Goal: Task Accomplishment & Management: Use online tool/utility

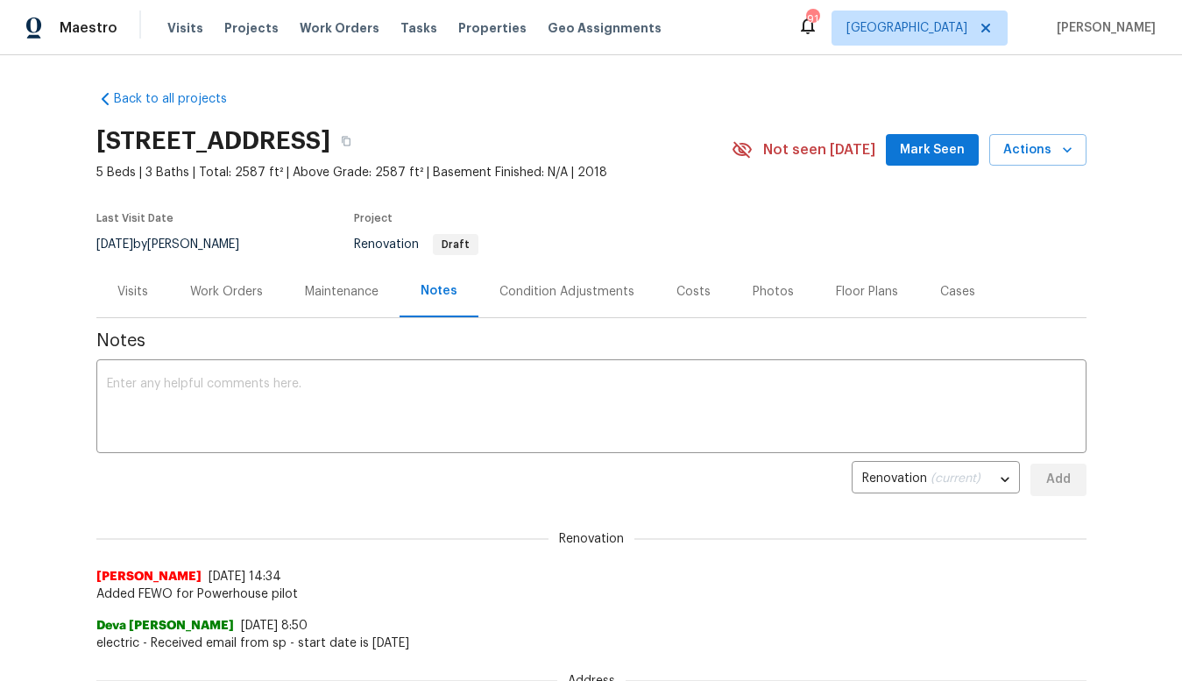
click at [242, 294] on div "Work Orders" at bounding box center [226, 292] width 73 height 18
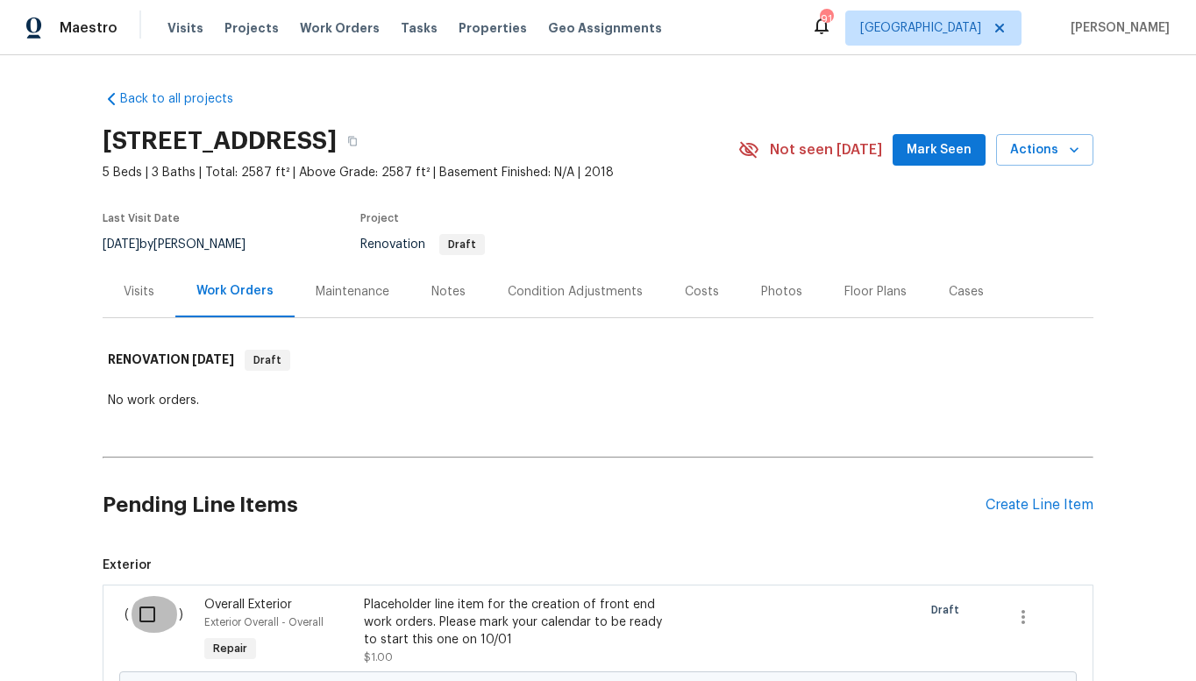
click at [143, 614] on input "checkbox" at bounding box center [154, 614] width 50 height 37
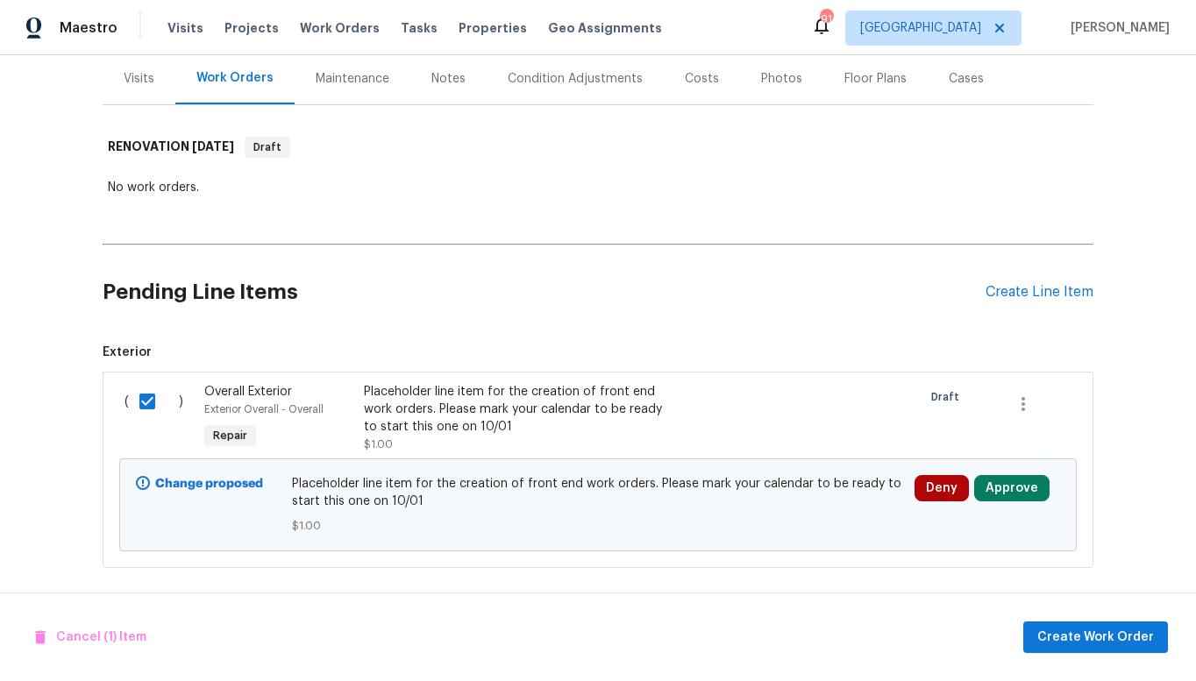
scroll to position [232, 0]
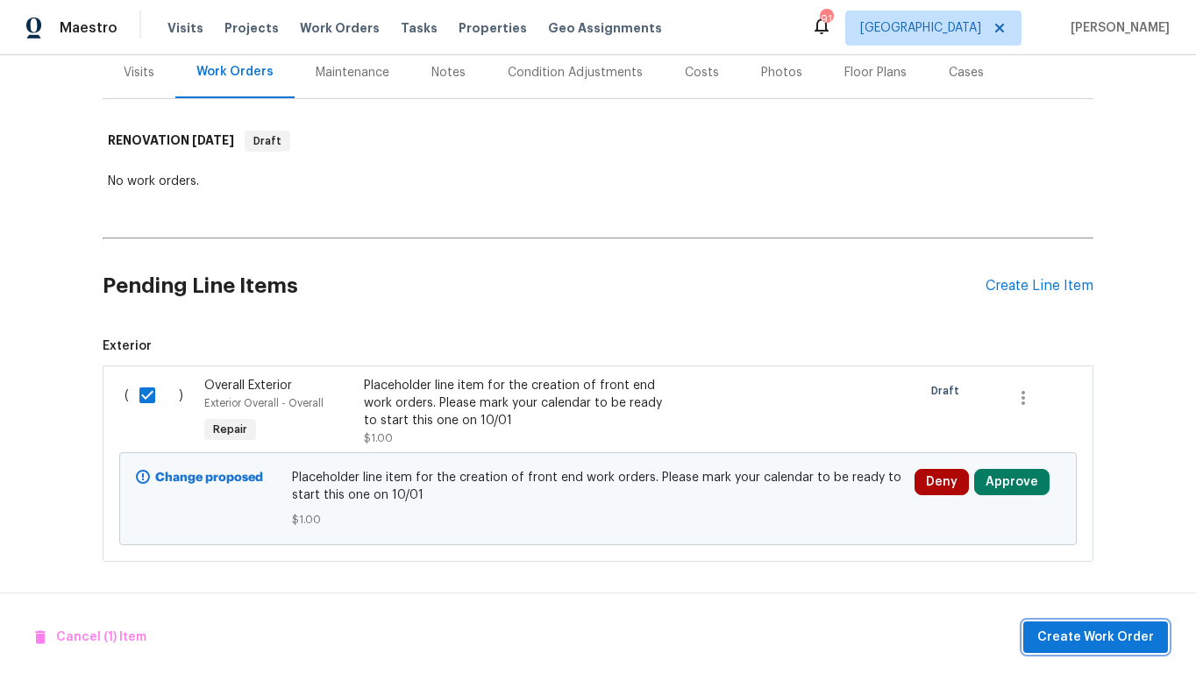
click at [1067, 636] on span "Create Work Order" at bounding box center [1095, 638] width 117 height 22
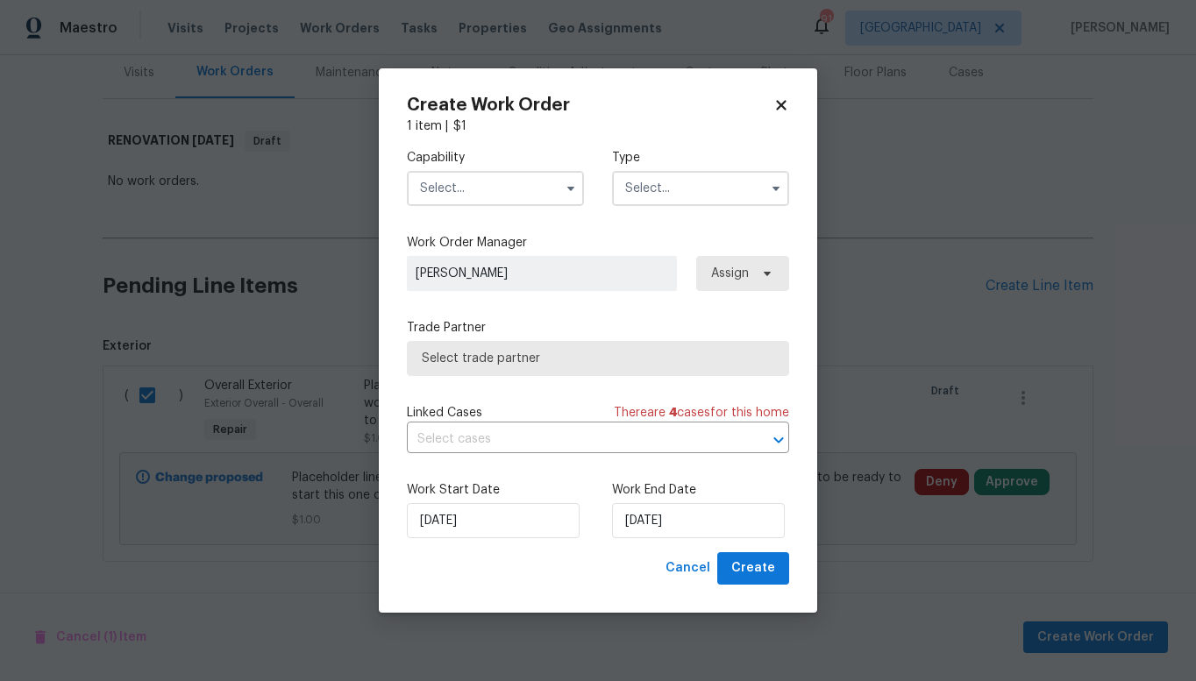
click at [520, 359] on span "Select trade partner" at bounding box center [598, 359] width 352 height 18
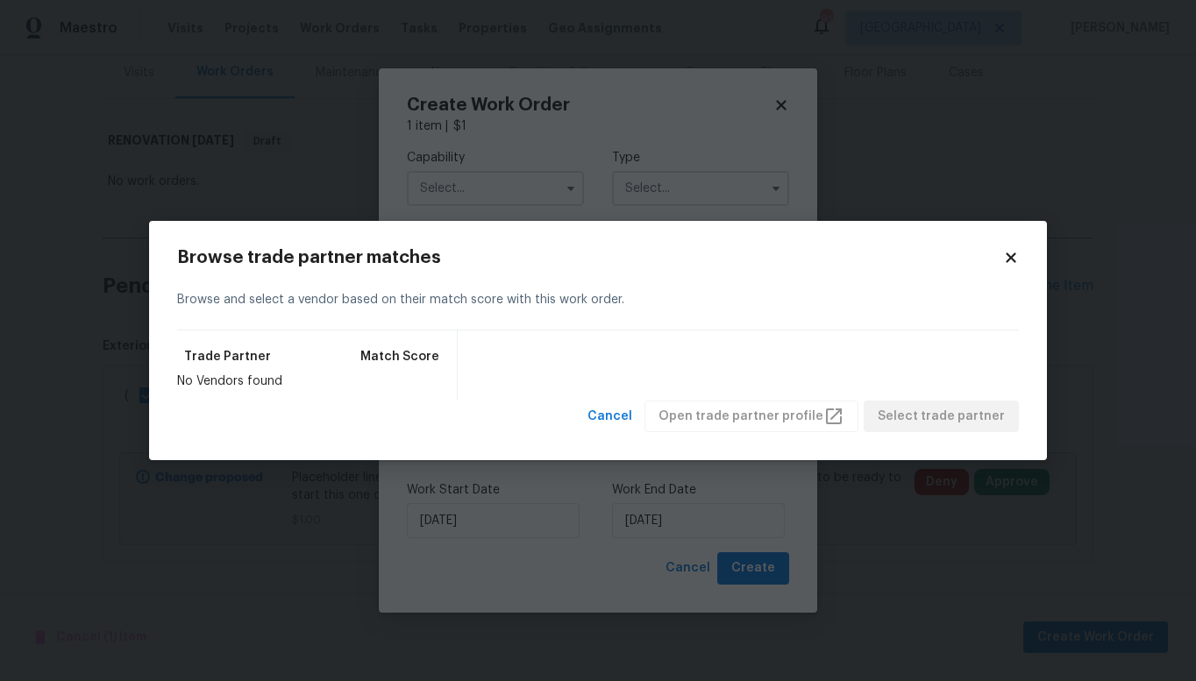
click at [507, 303] on div "Browse and select a vendor based on their match score with this work order." at bounding box center [597, 300] width 841 height 60
click at [1005, 253] on icon at bounding box center [1010, 257] width 10 height 10
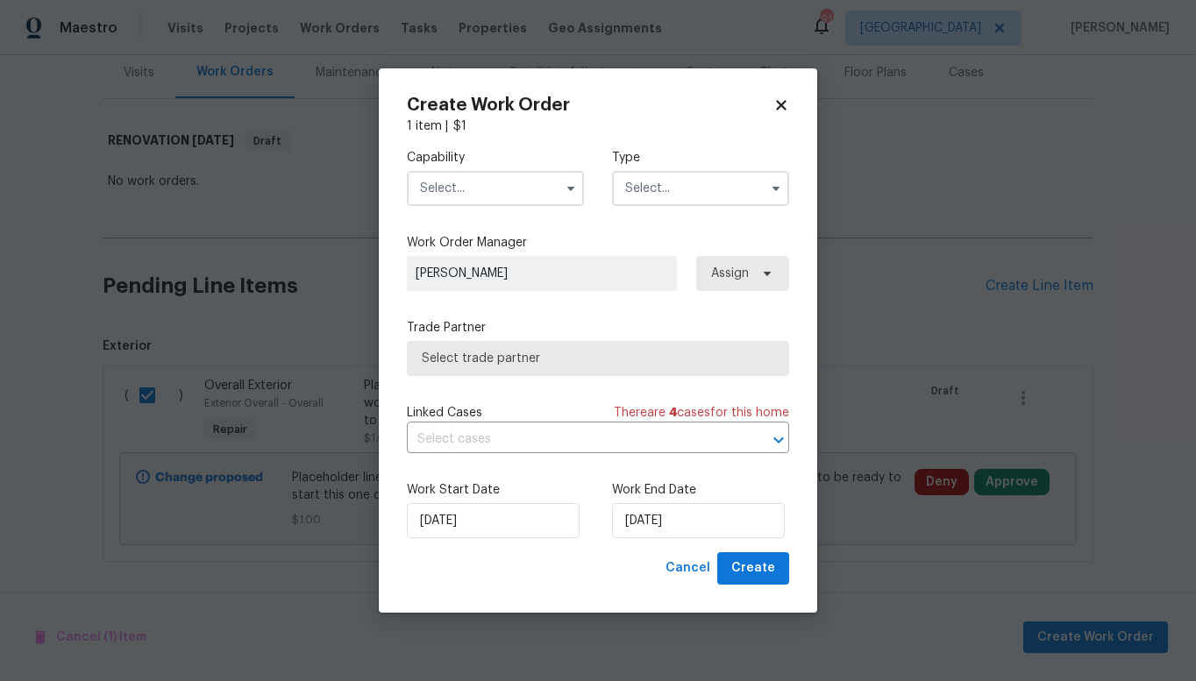
click at [558, 408] on div "Linked Cases There are 4 case s for this home" at bounding box center [598, 413] width 382 height 18
click at [535, 358] on span "Select trade partner" at bounding box center [598, 359] width 352 height 18
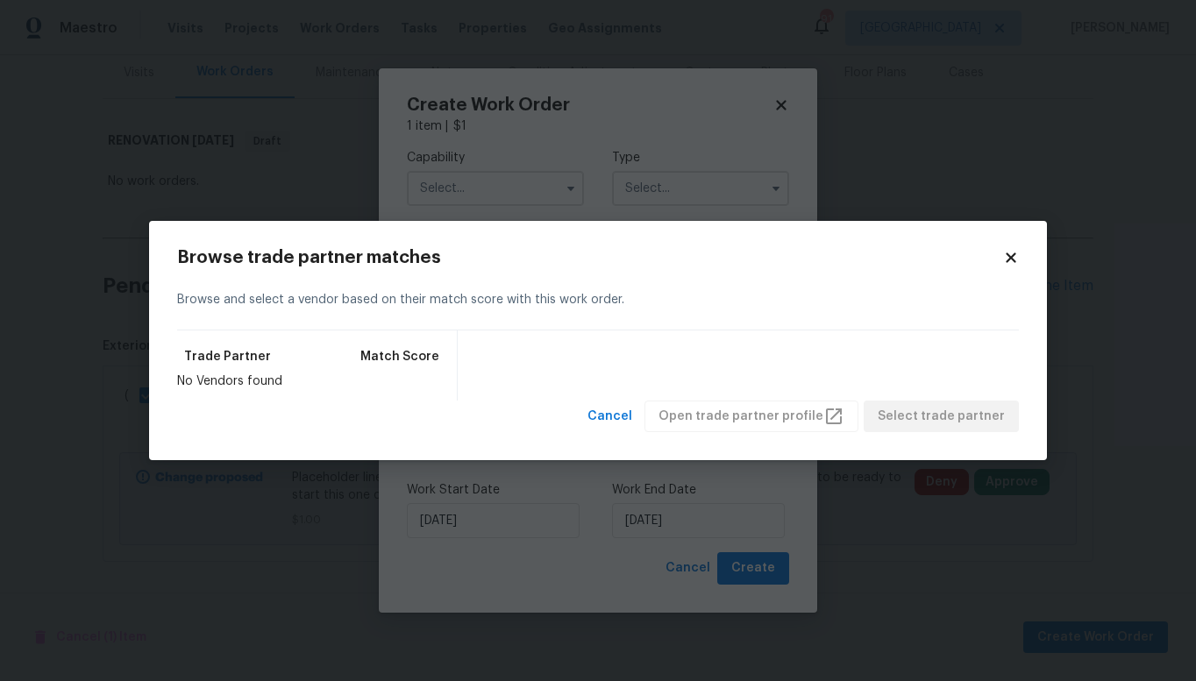
click at [742, 420] on div "Cancel Open trade partner profile Select trade partner" at bounding box center [799, 417] width 438 height 32
click at [1009, 255] on icon at bounding box center [1010, 257] width 10 height 10
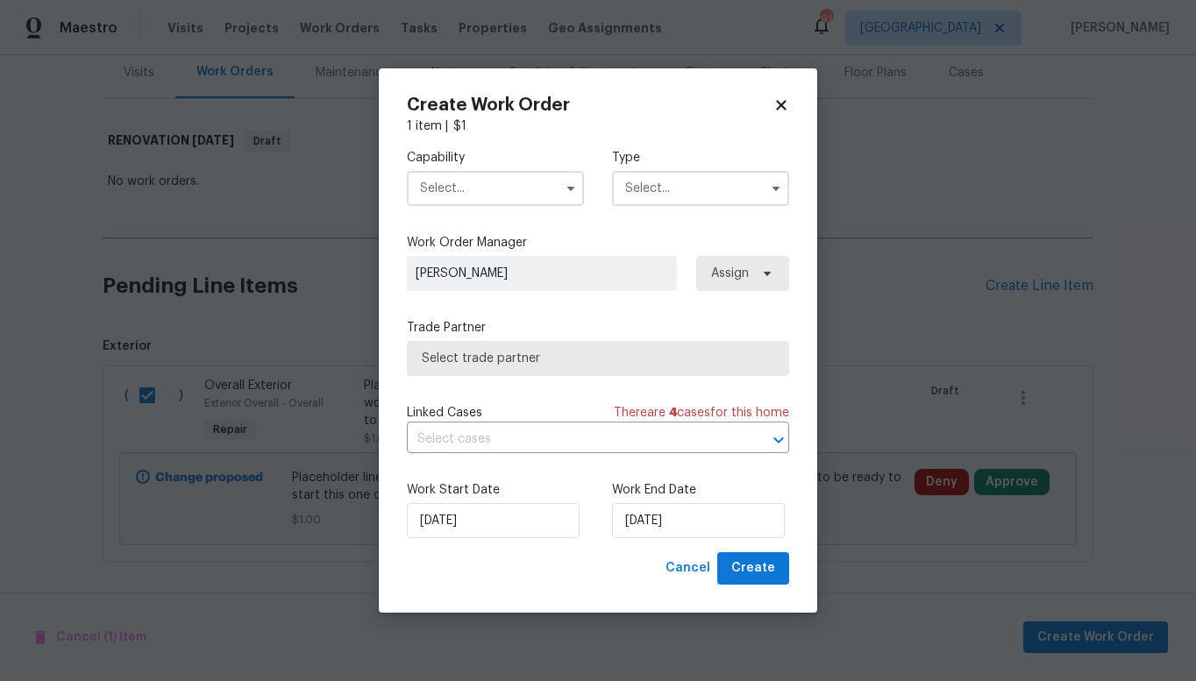
click at [785, 103] on icon at bounding box center [781, 105] width 16 height 16
checkbox input "false"
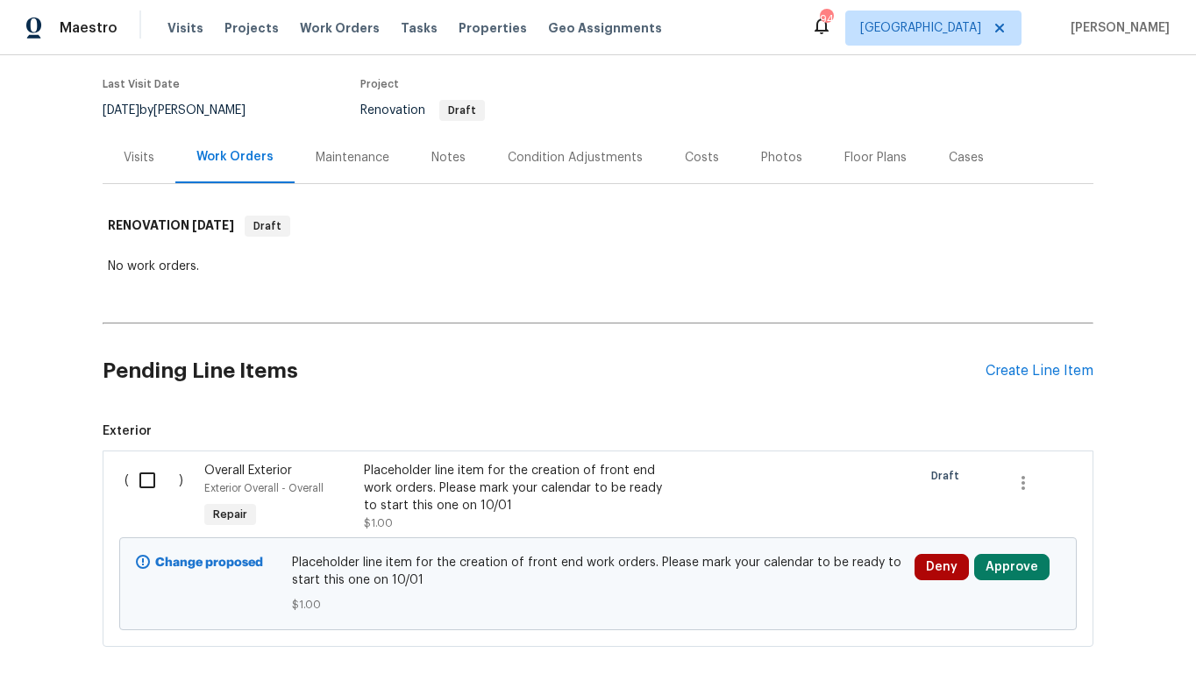
scroll to position [182, 0]
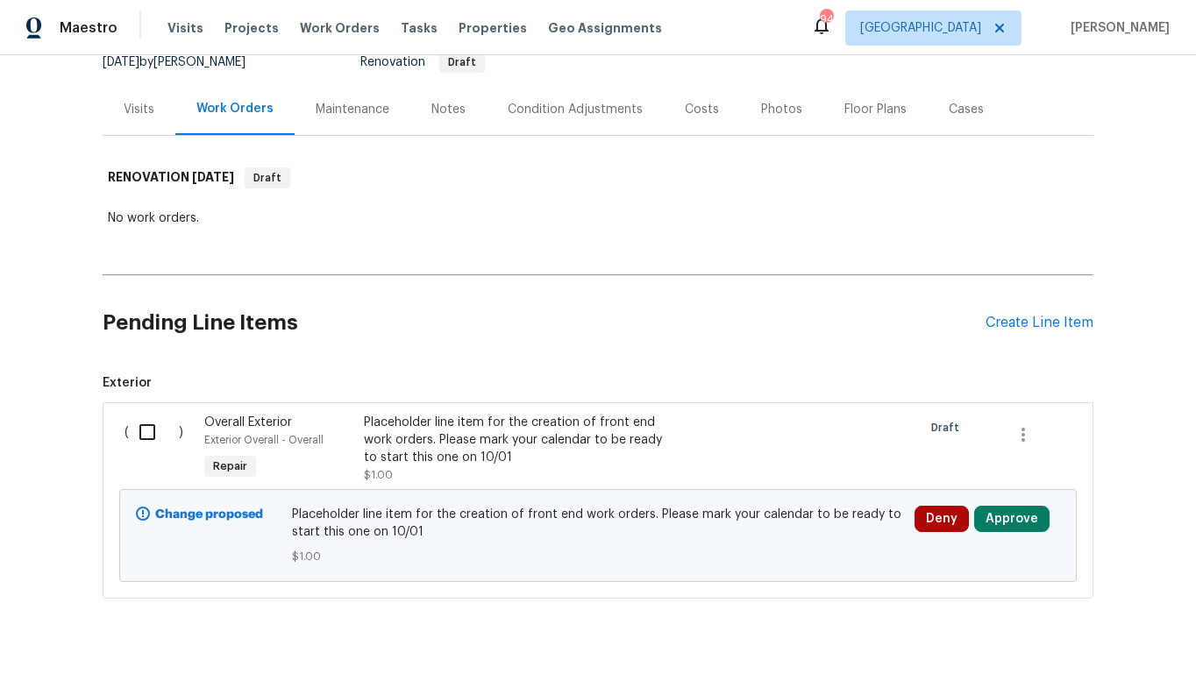
click at [146, 434] on input "checkbox" at bounding box center [154, 432] width 50 height 37
checkbox input "true"
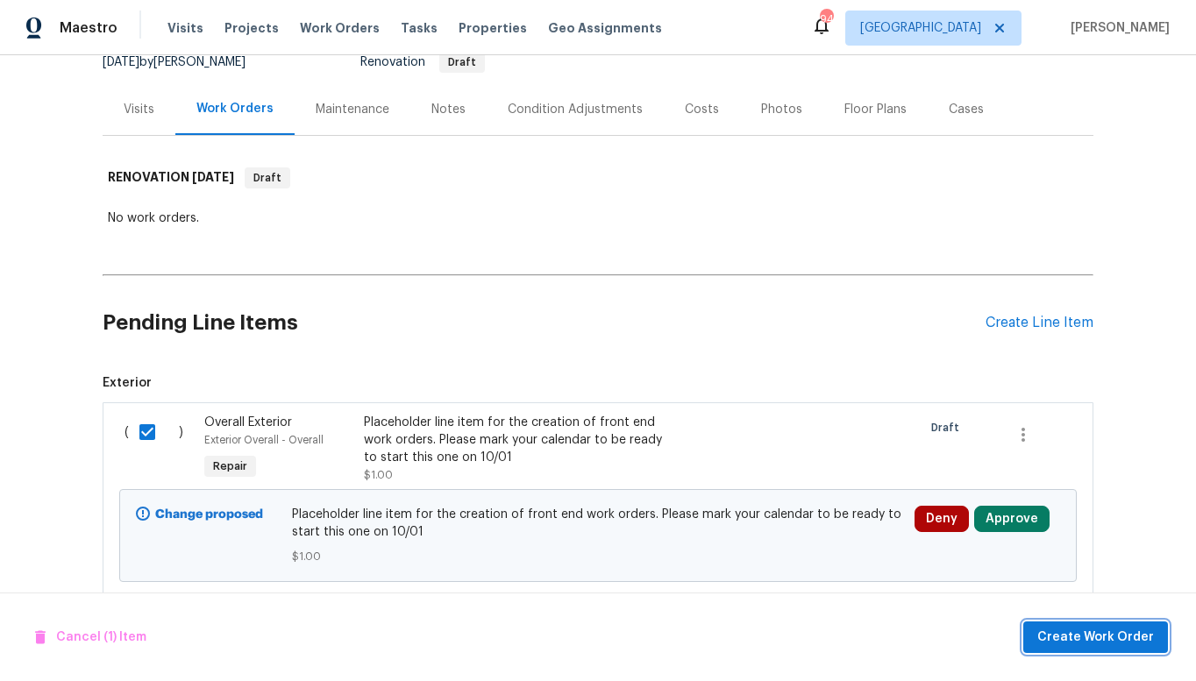
click at [1071, 639] on span "Create Work Order" at bounding box center [1095, 638] width 117 height 22
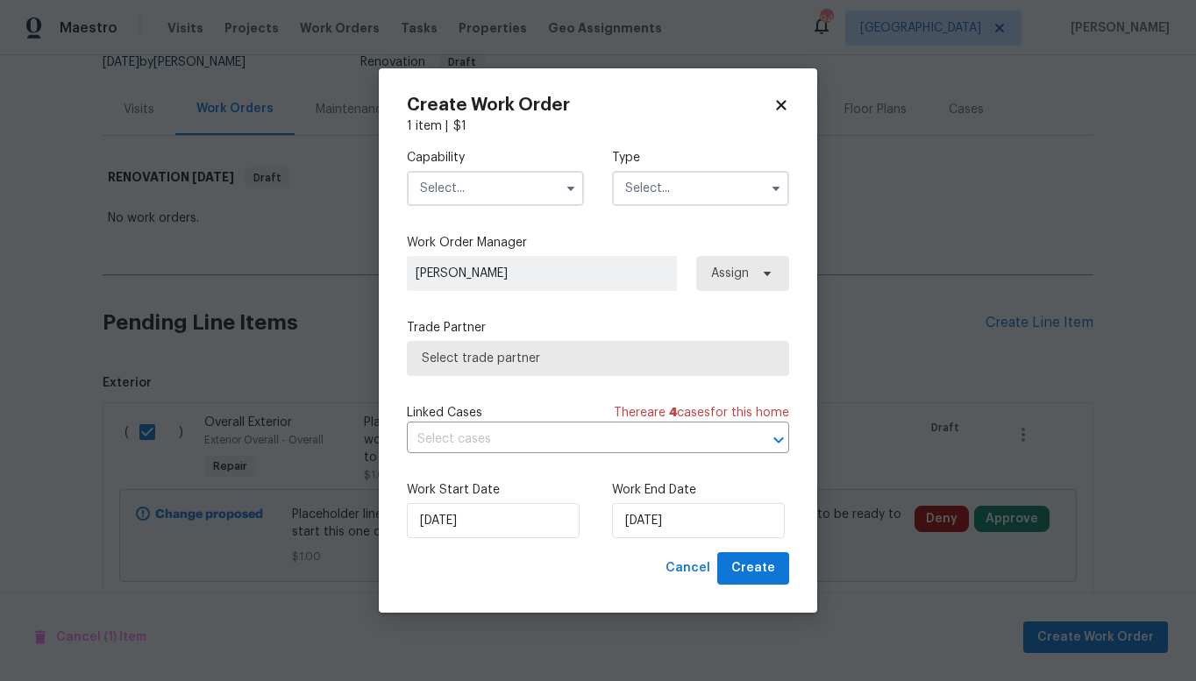
click at [574, 359] on span "Select trade partner" at bounding box center [598, 359] width 352 height 18
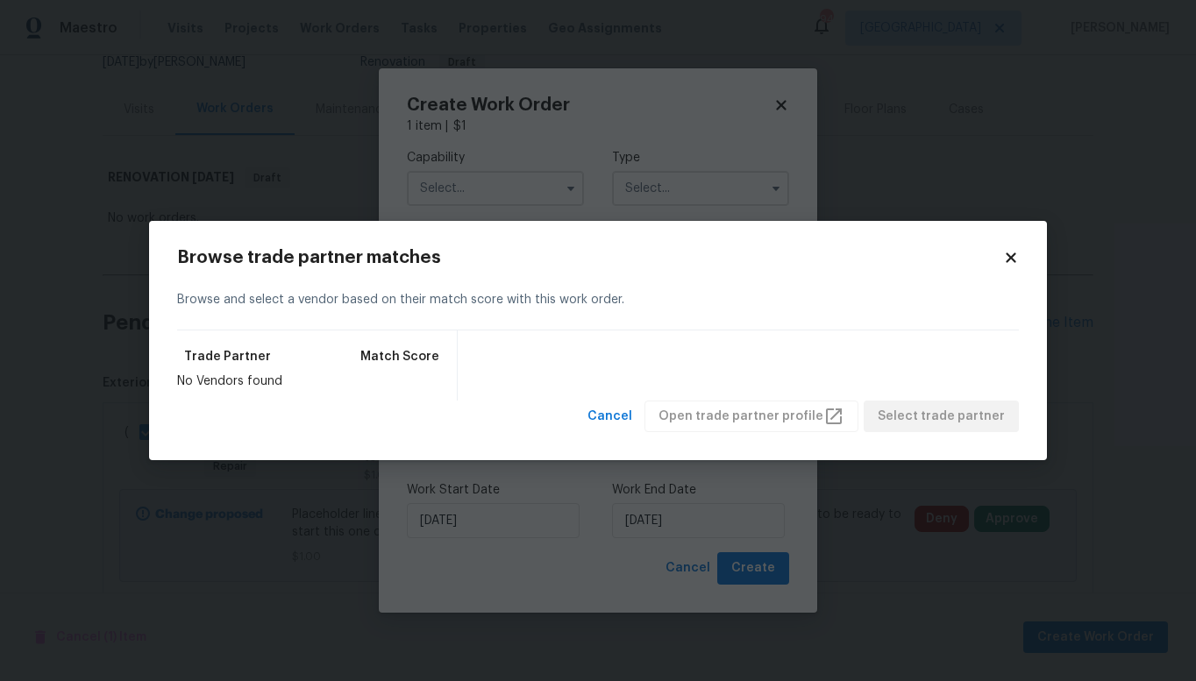
drag, startPoint x: 1019, startPoint y: 257, endPoint x: 1005, endPoint y: 238, distance: 23.8
click at [1019, 258] on div "Browse trade partner matches Browse and select a vendor based on their match sc…" at bounding box center [598, 341] width 898 height 240
click at [627, 415] on span "Cancel" at bounding box center [609, 417] width 45 height 22
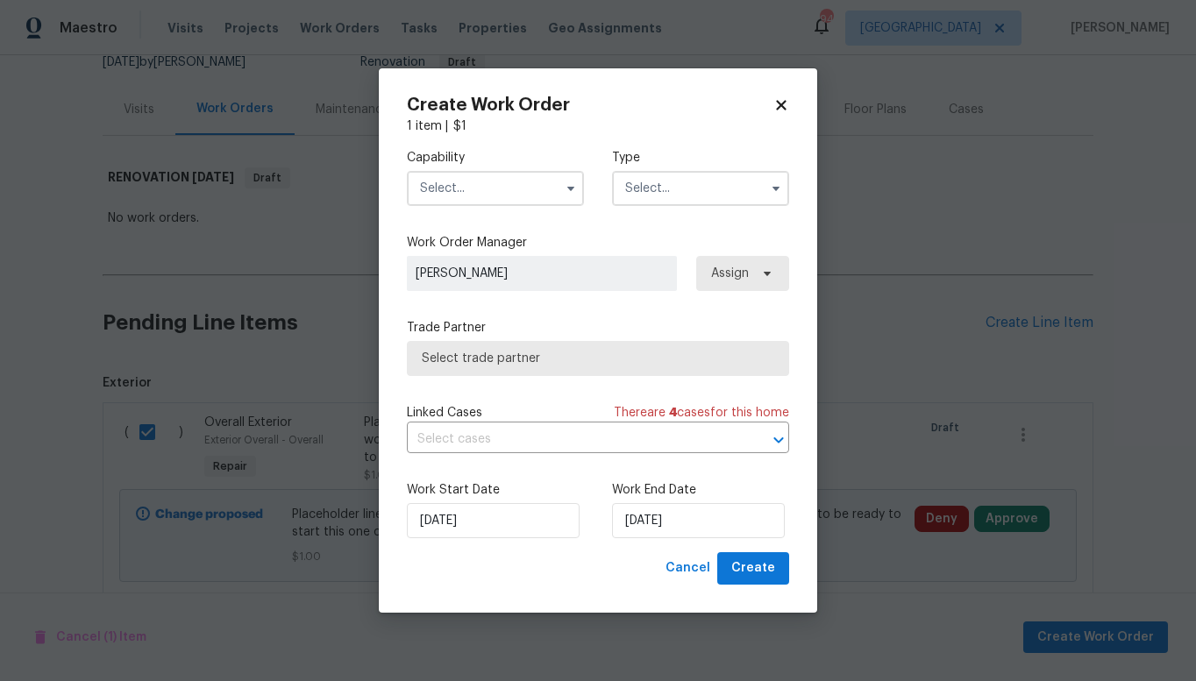
click at [449, 187] on input "text" at bounding box center [495, 188] width 177 height 35
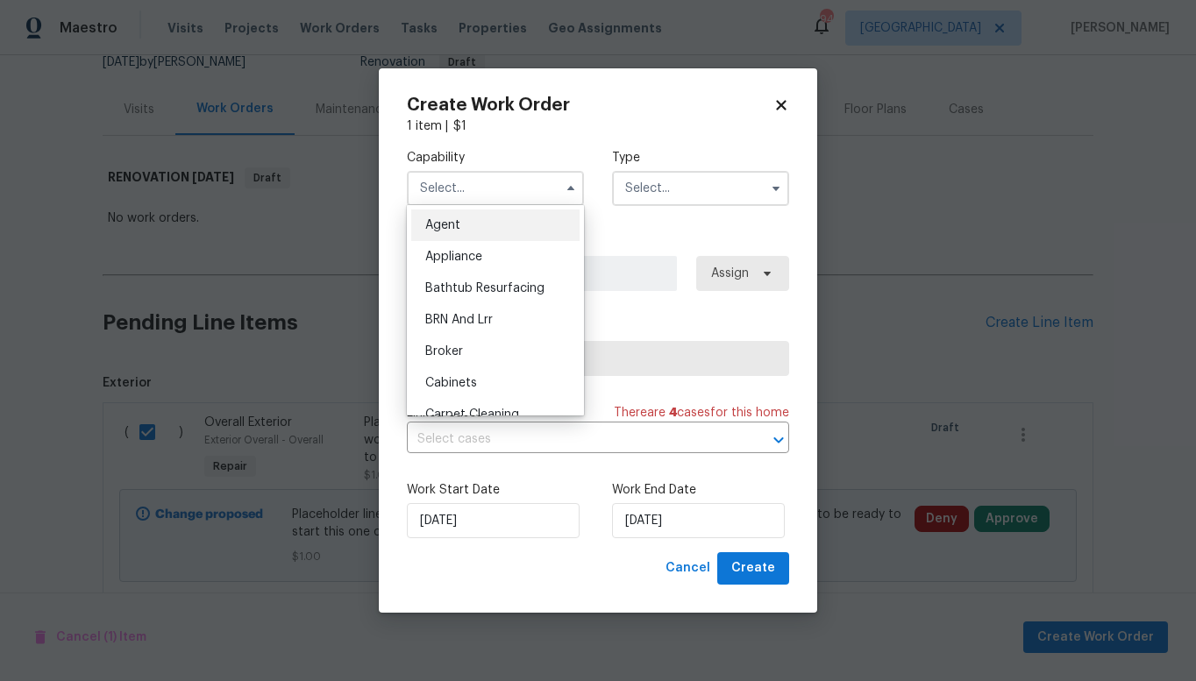
scroll to position [647, 0]
click at [446, 390] on span "General Contractor" at bounding box center [481, 384] width 113 height 12
type input "General Contractor"
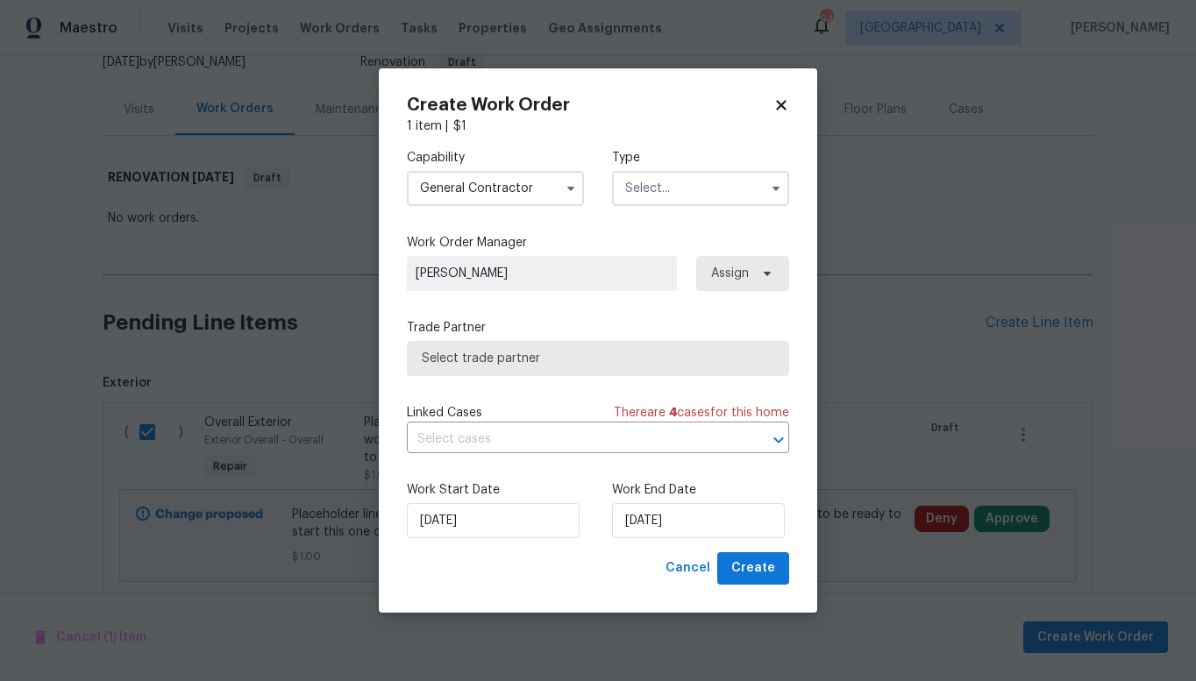
click at [667, 193] on input "text" at bounding box center [700, 188] width 177 height 35
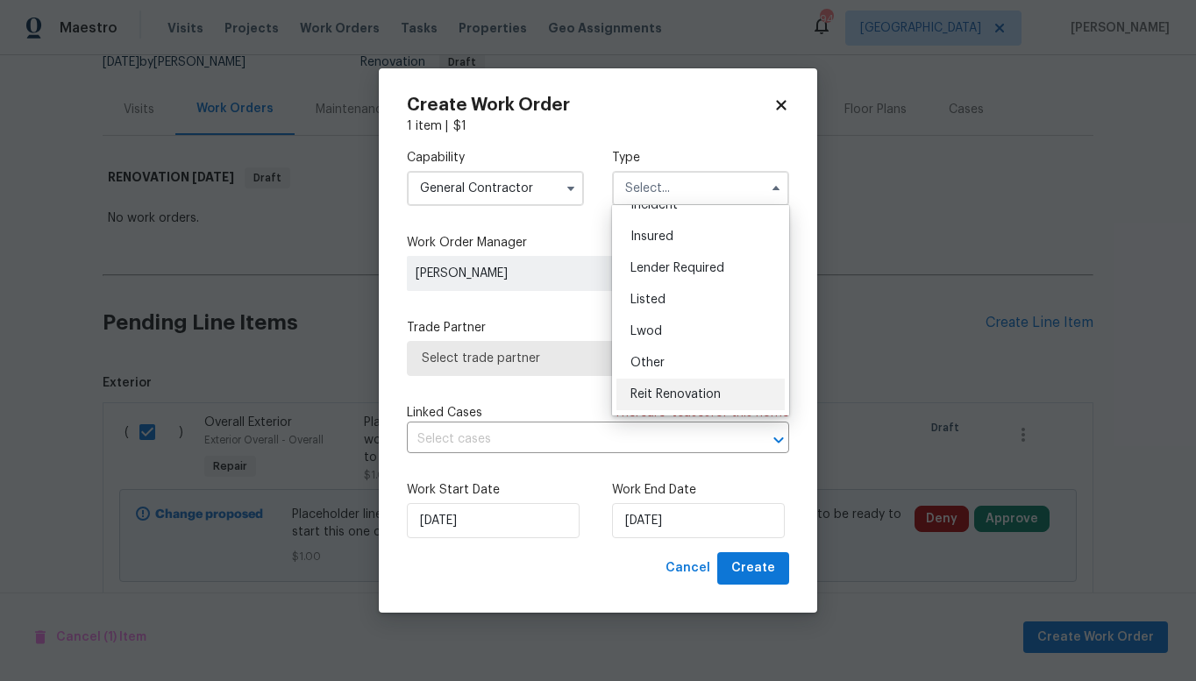
scroll to position [209, 0]
click at [677, 303] on span "Renovation" at bounding box center [662, 301] width 65 height 12
type input "Renovation"
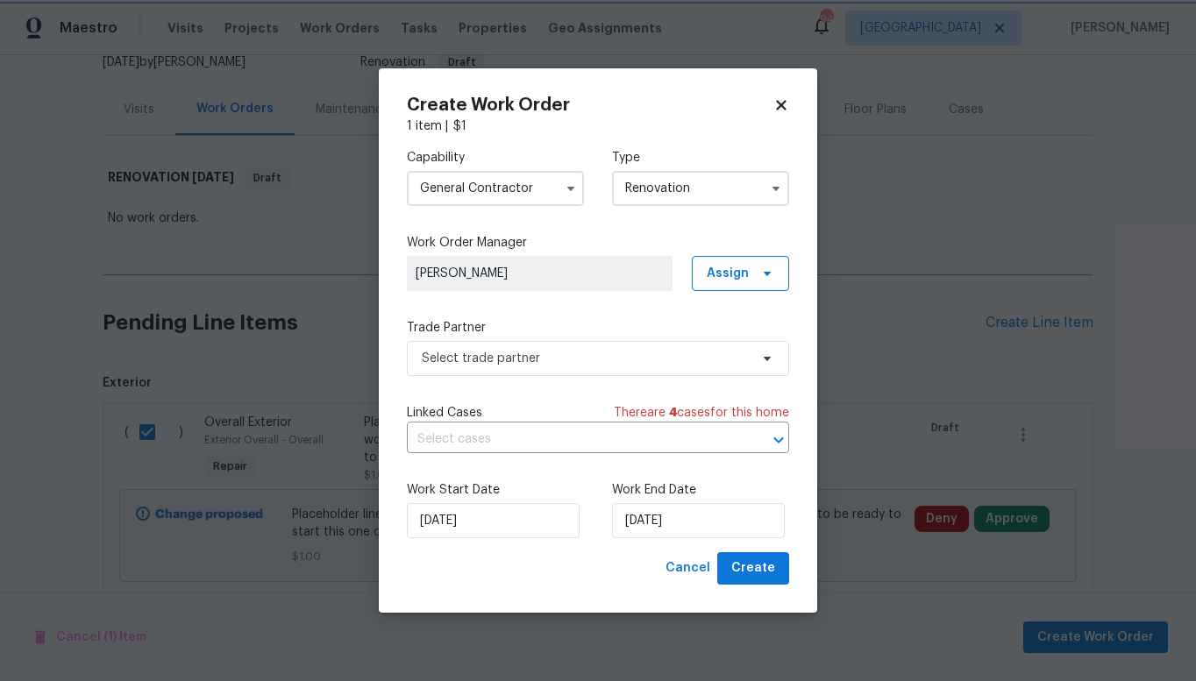
scroll to position [0, 0]
click at [568, 362] on span "Select trade partner" at bounding box center [585, 359] width 327 height 18
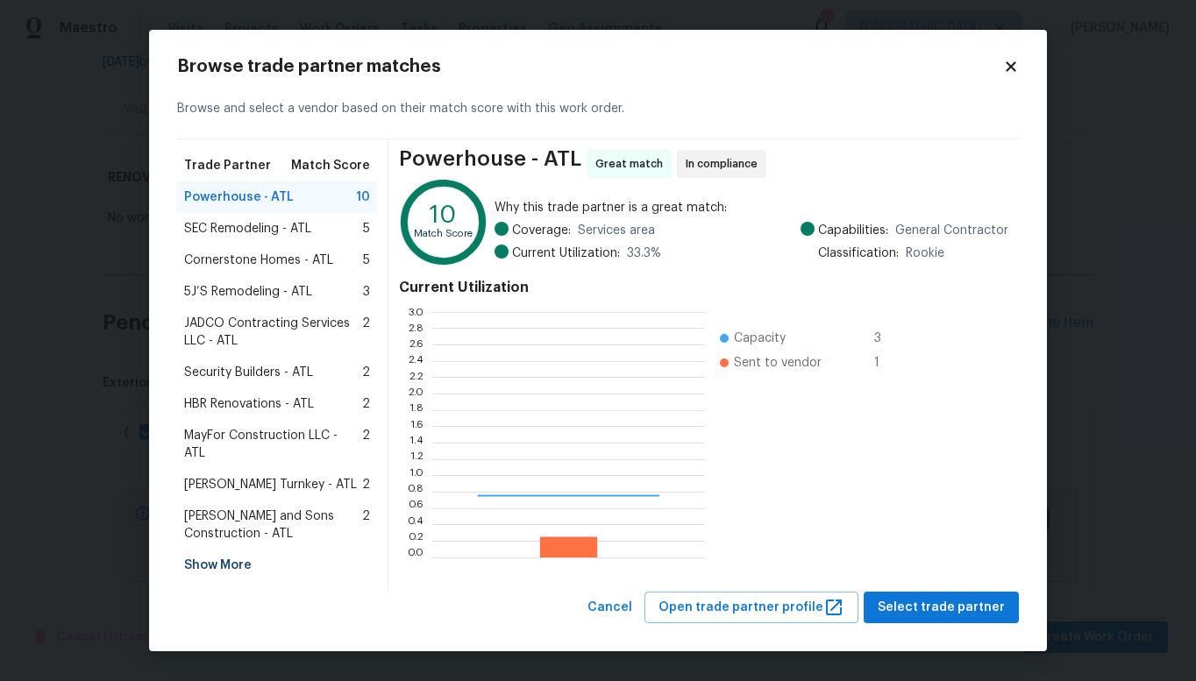
scroll to position [232, 260]
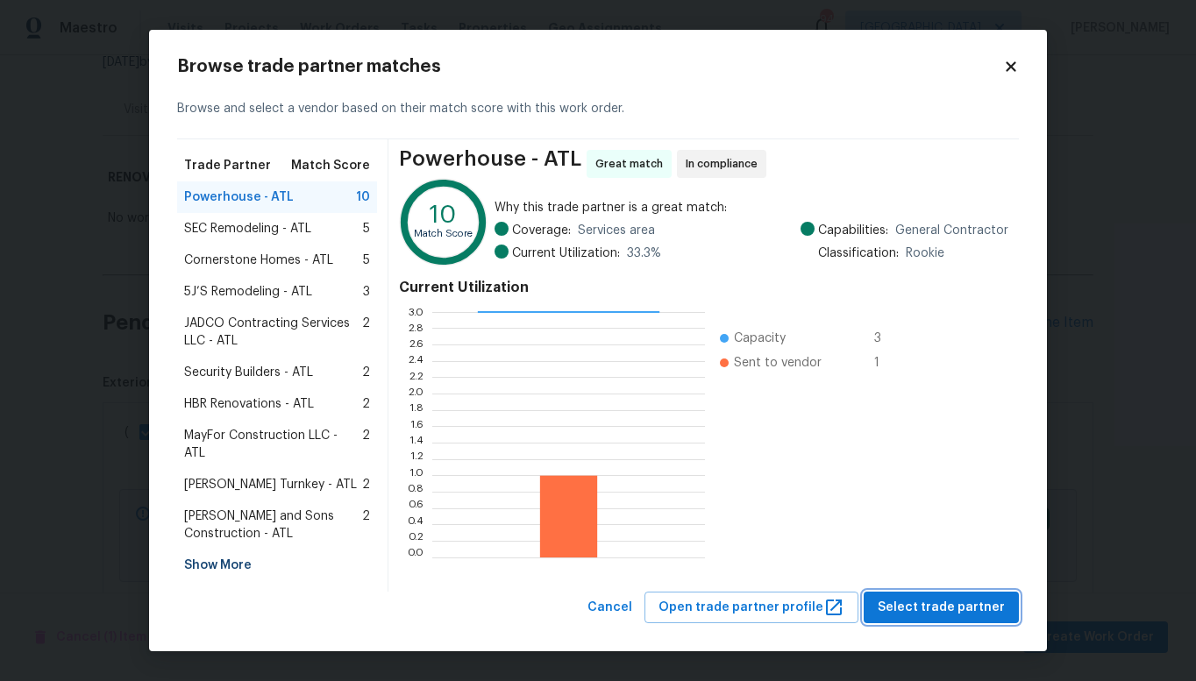
click at [964, 600] on span "Select trade partner" at bounding box center [940, 608] width 127 height 22
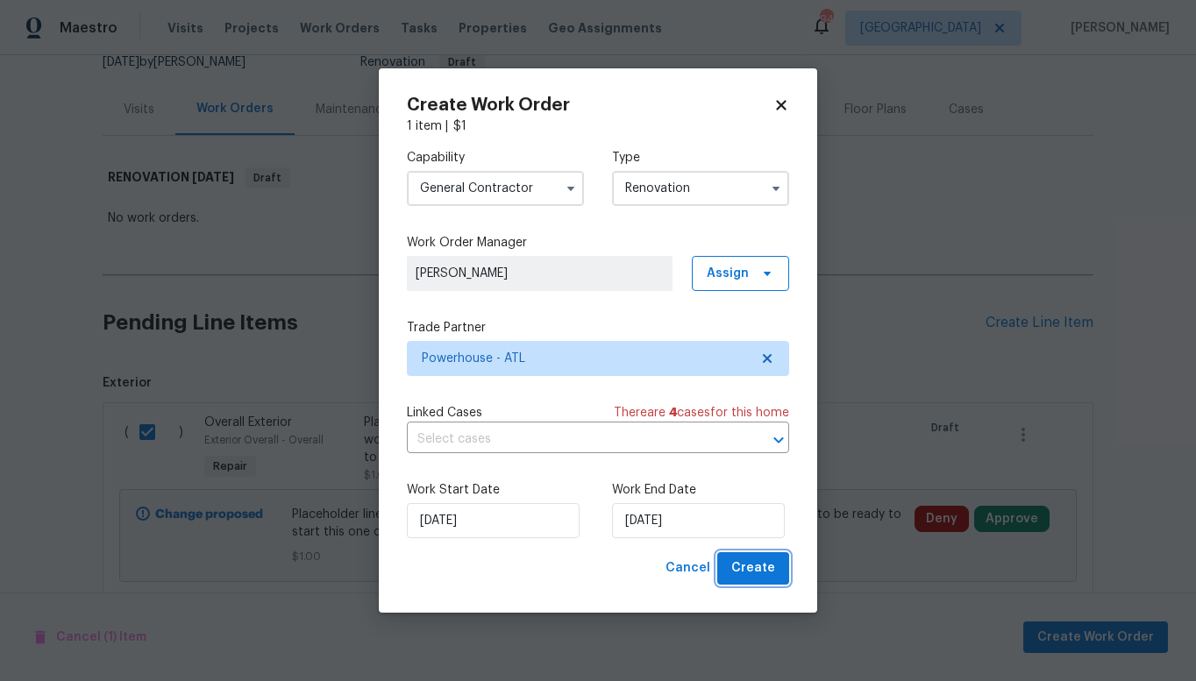
click at [761, 569] on span "Create" at bounding box center [753, 568] width 44 height 22
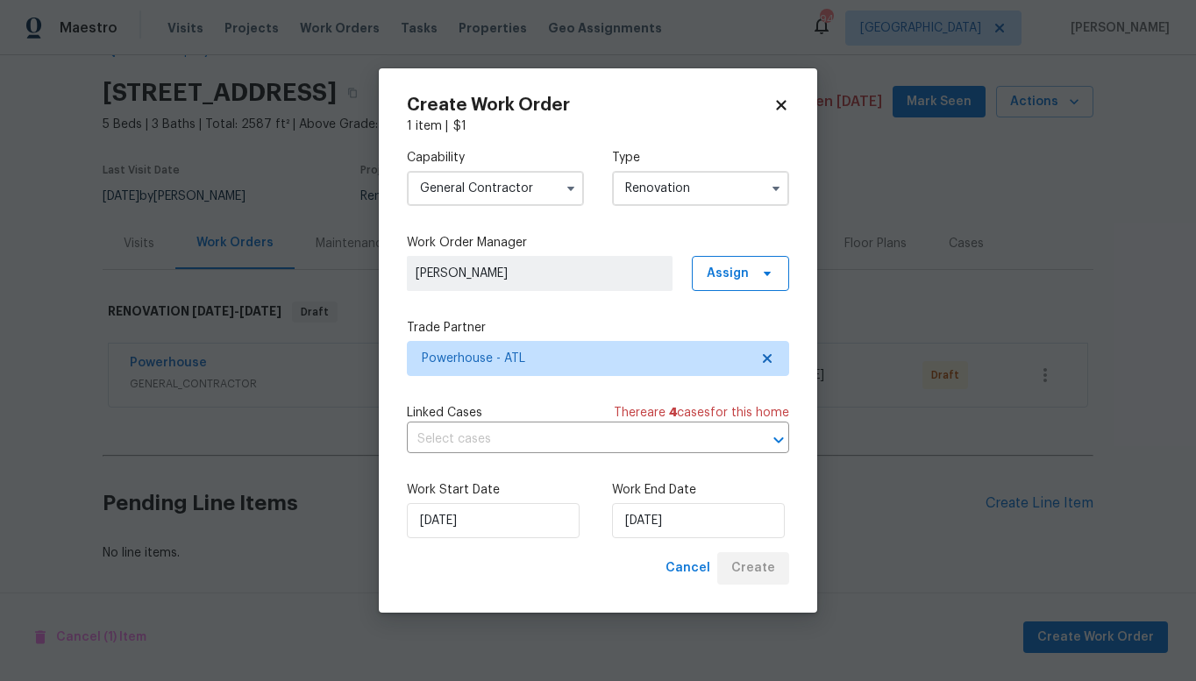
scroll to position [61, 0]
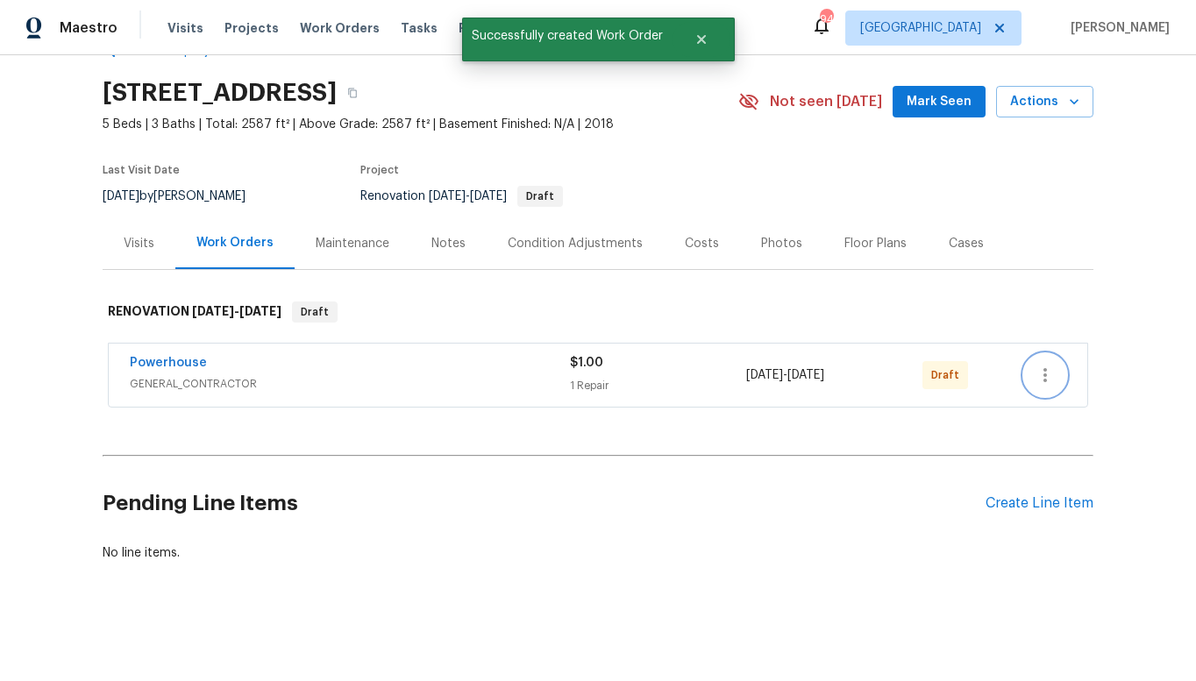
click at [1040, 365] on icon "button" at bounding box center [1044, 375] width 21 height 21
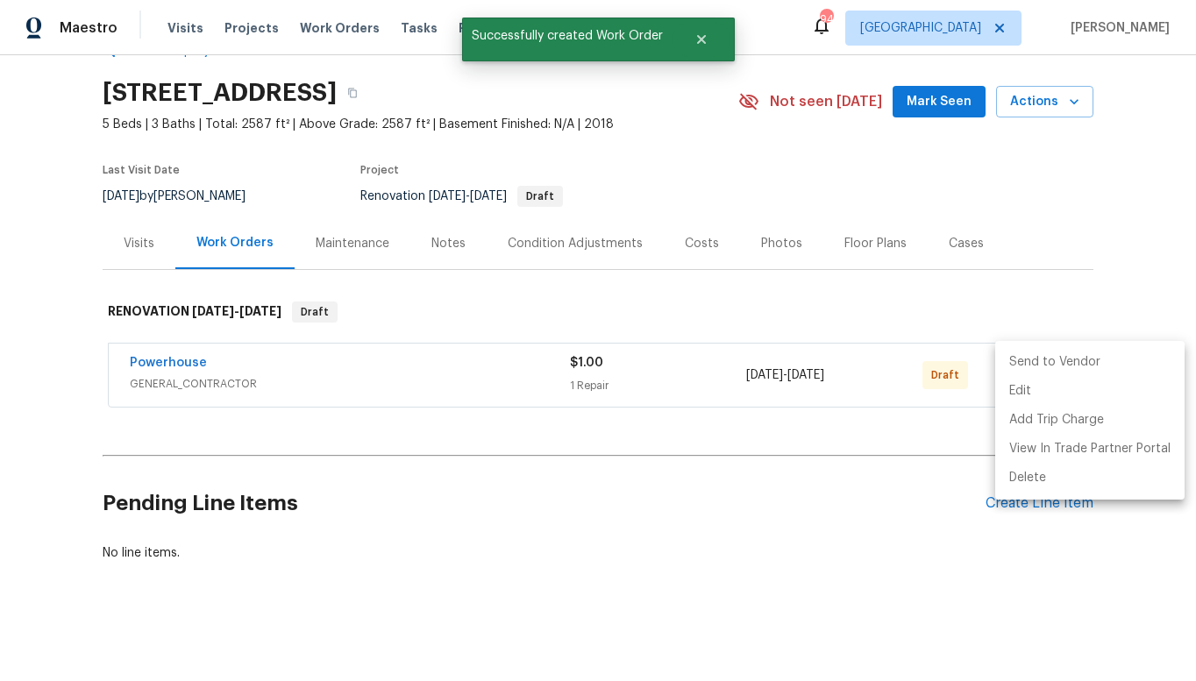
click at [1040, 362] on li "Send to Vendor" at bounding box center [1089, 362] width 189 height 29
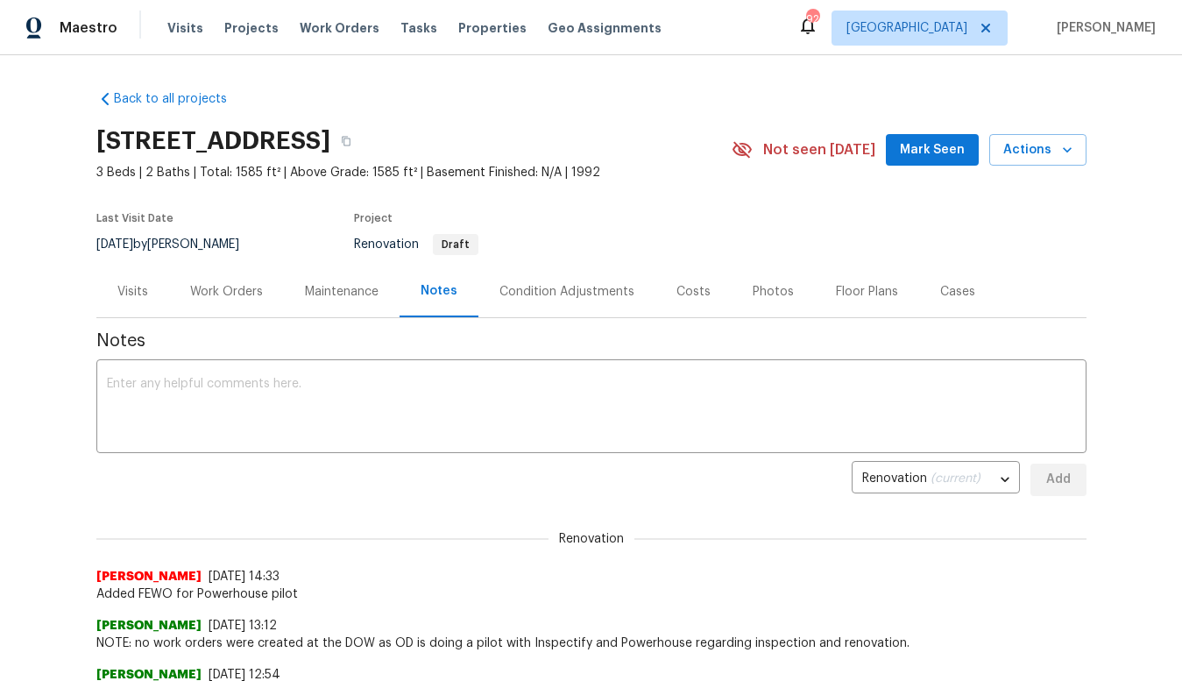
click at [242, 292] on div "Work Orders" at bounding box center [226, 292] width 73 height 18
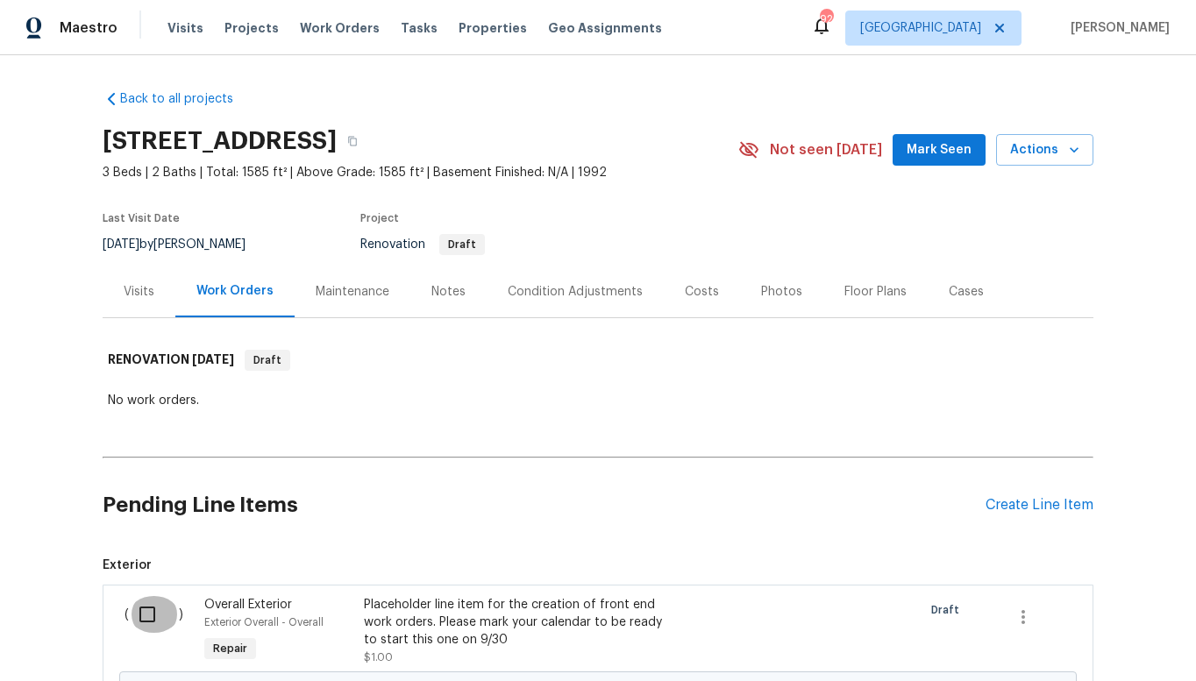
click at [143, 620] on input "checkbox" at bounding box center [154, 614] width 50 height 37
checkbox input "true"
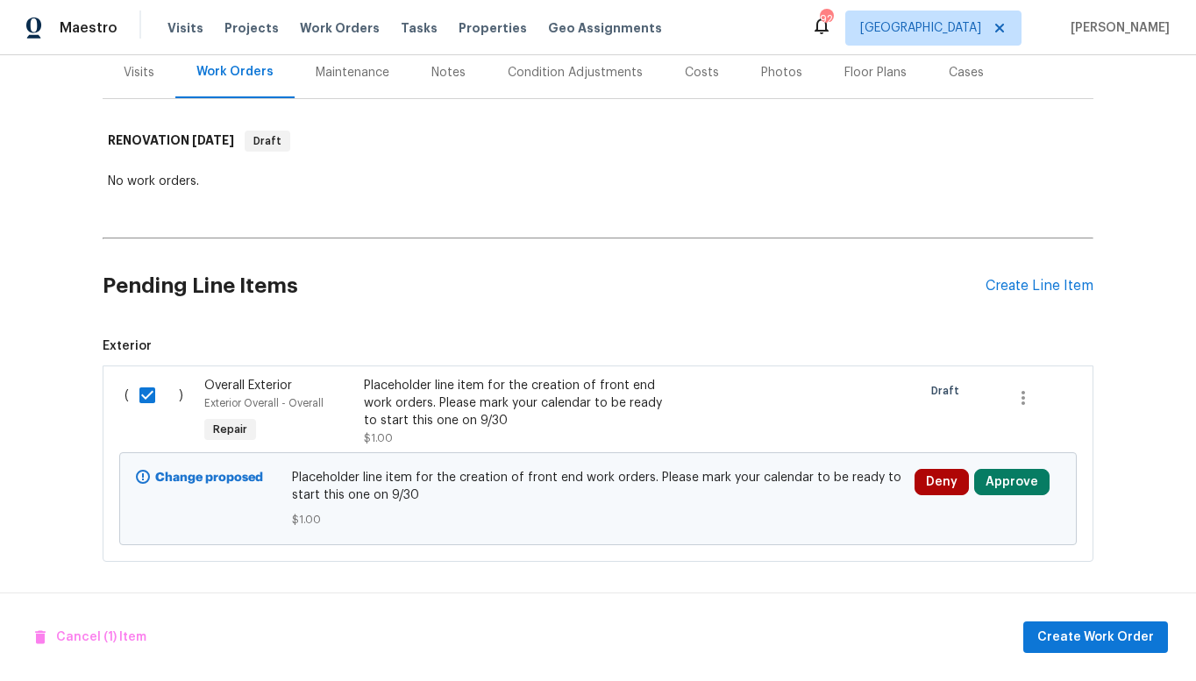
scroll to position [232, 0]
click at [1076, 635] on span "Create Work Order" at bounding box center [1095, 638] width 117 height 22
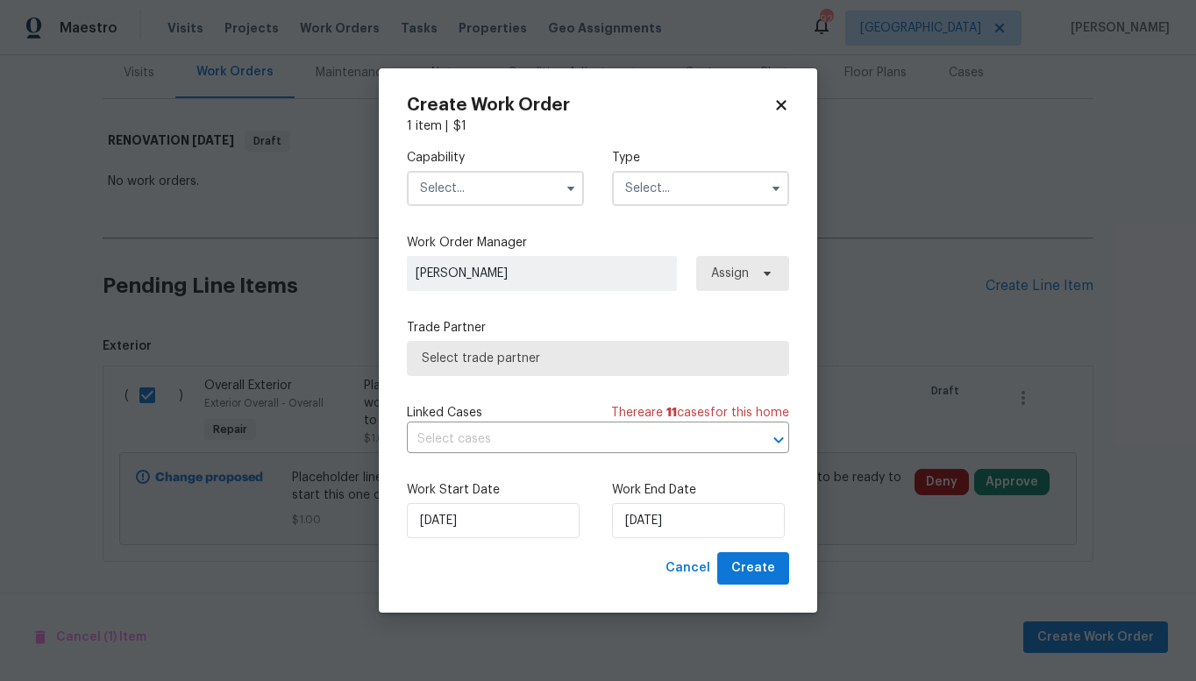
click at [526, 358] on span "Select trade partner" at bounding box center [598, 359] width 352 height 18
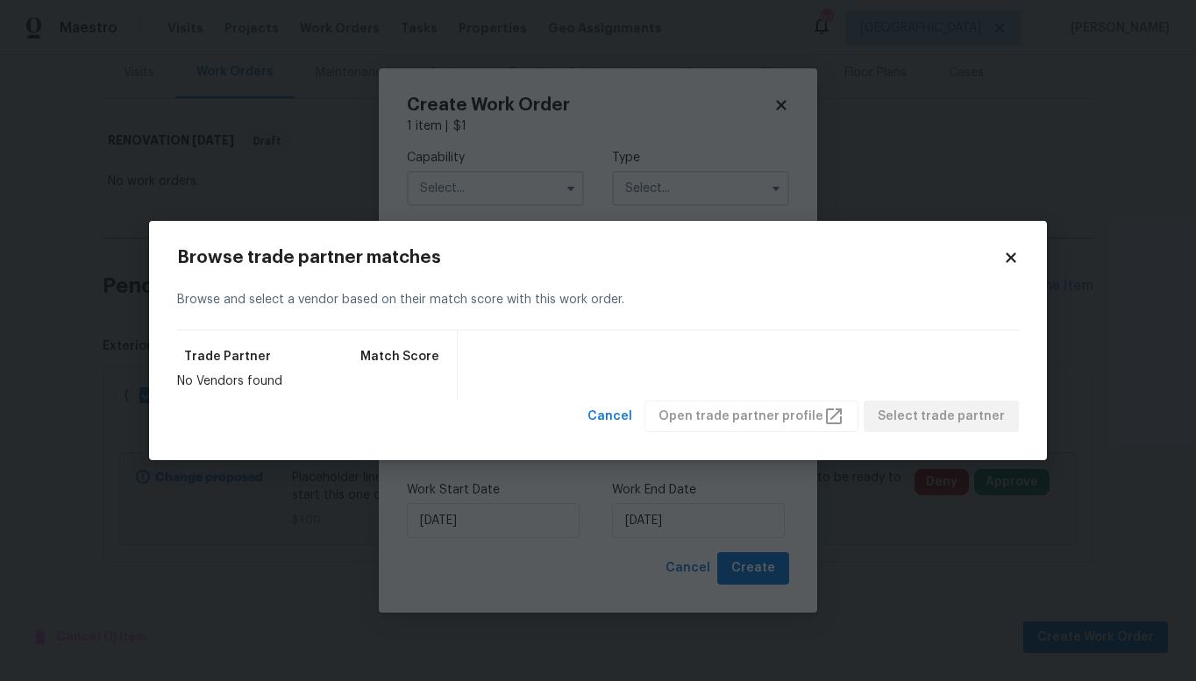
click at [910, 413] on div "Cancel Open trade partner profile Select trade partner" at bounding box center [799, 417] width 438 height 32
click at [632, 415] on span "Cancel" at bounding box center [609, 417] width 45 height 22
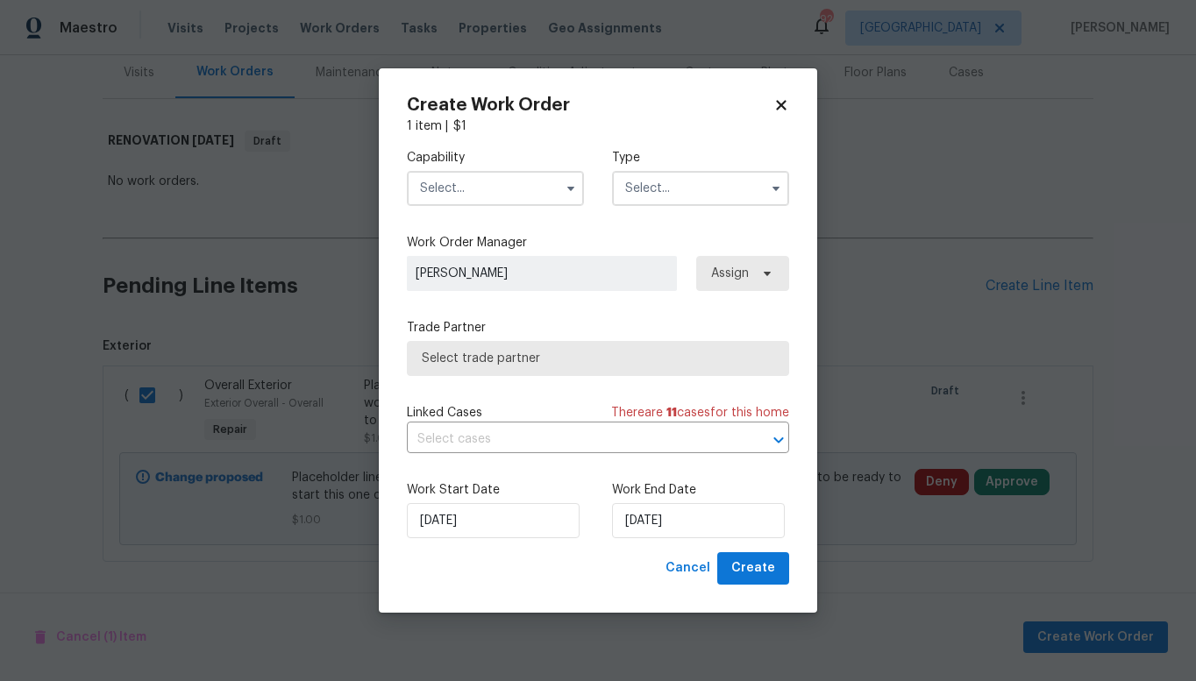
click at [516, 190] on input "text" at bounding box center [495, 188] width 177 height 35
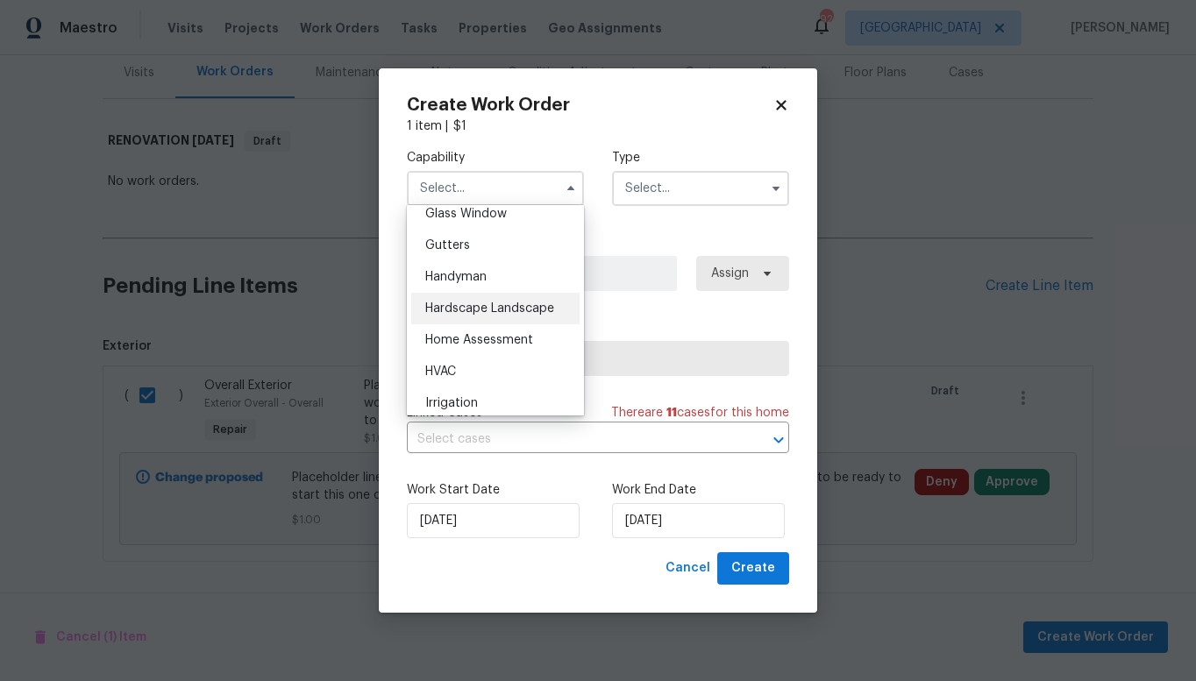
scroll to position [890, 0]
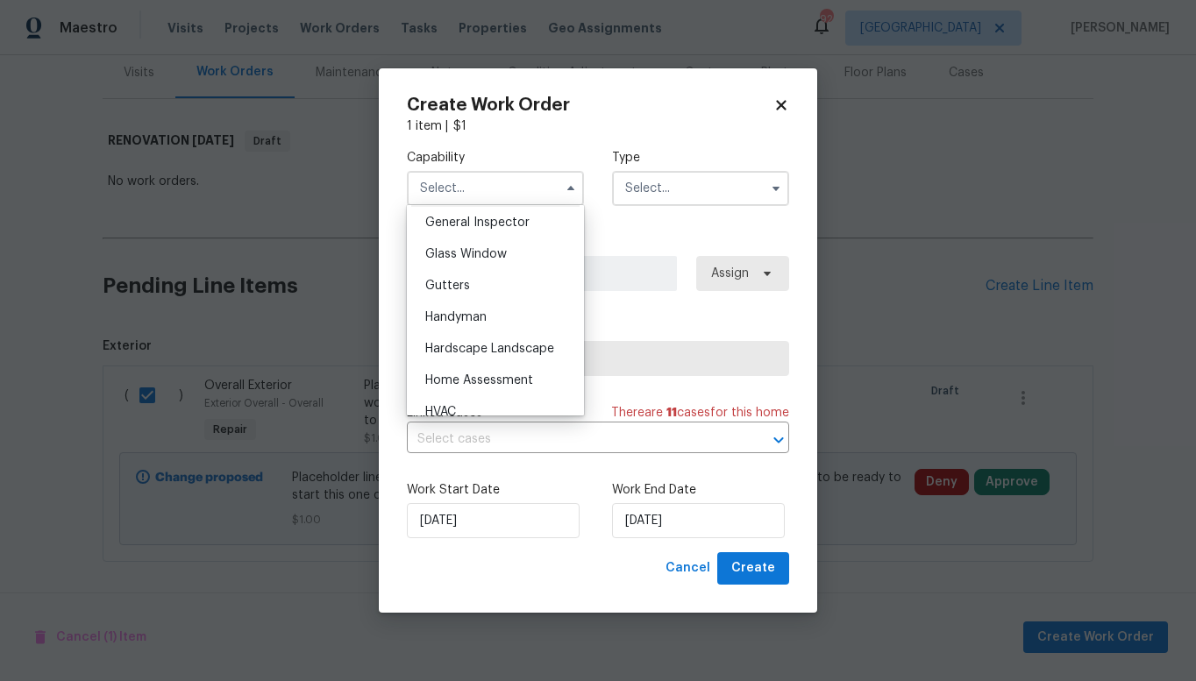
click at [474, 197] on span "General Contractor" at bounding box center [481, 191] width 113 height 12
type input "General Contractor"
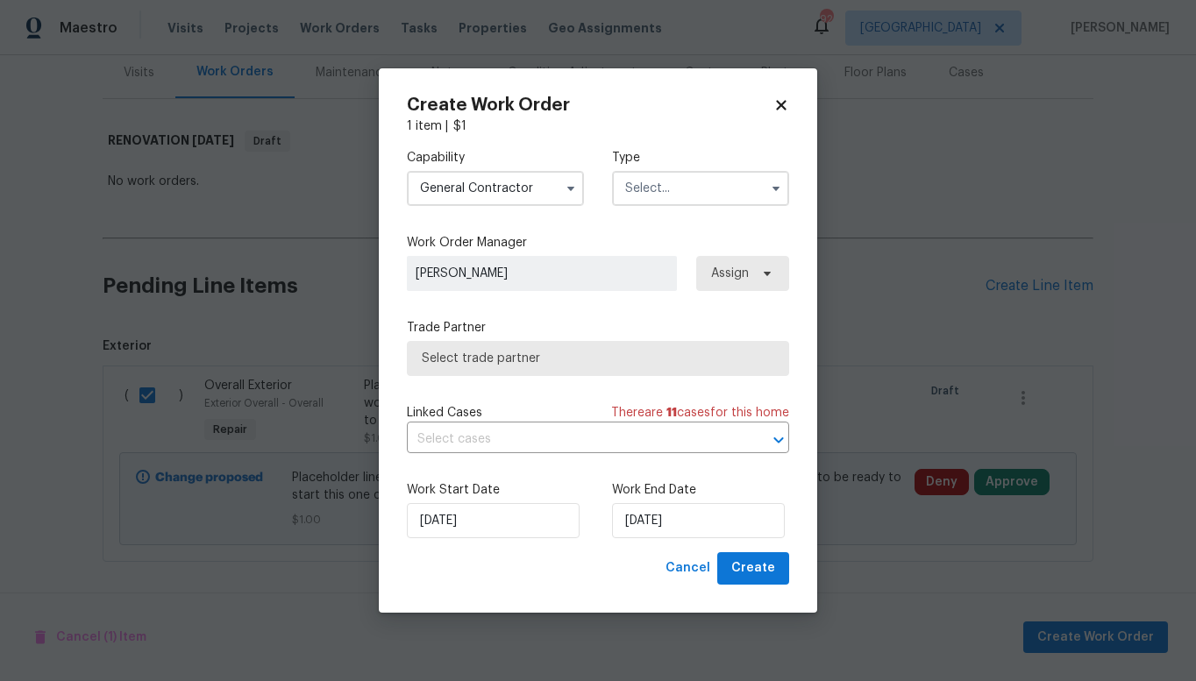
click at [631, 186] on input "text" at bounding box center [700, 188] width 177 height 35
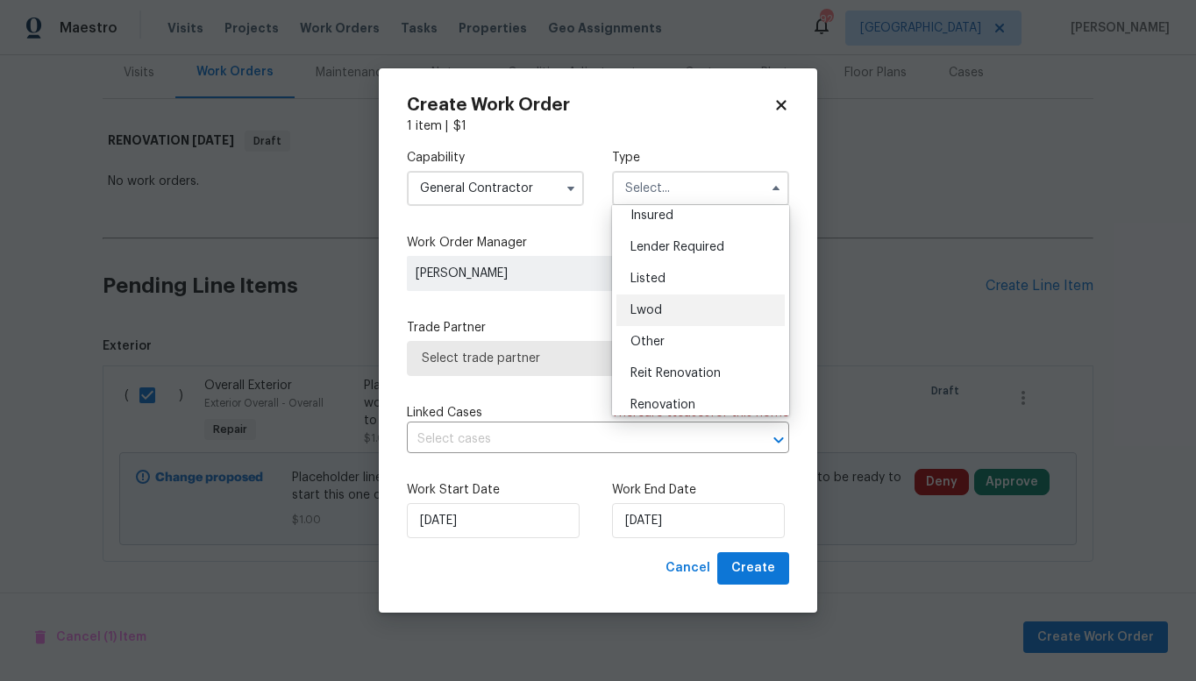
scroll to position [209, 0]
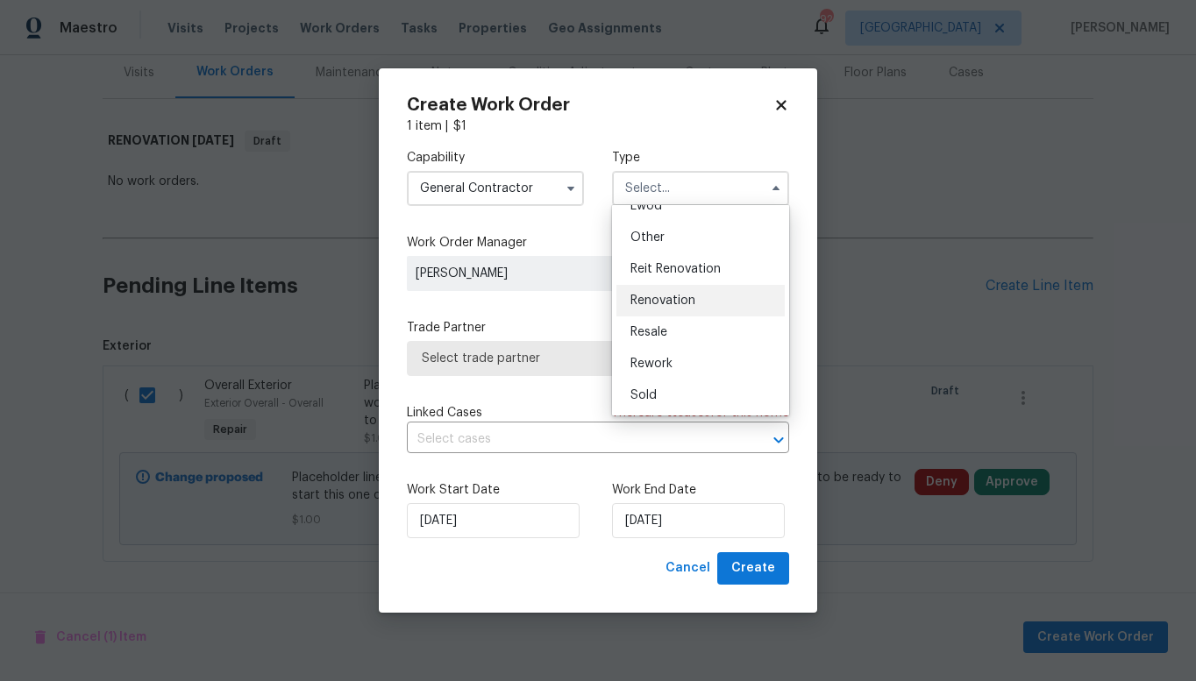
click at [665, 297] on span "Renovation" at bounding box center [662, 301] width 65 height 12
type input "Renovation"
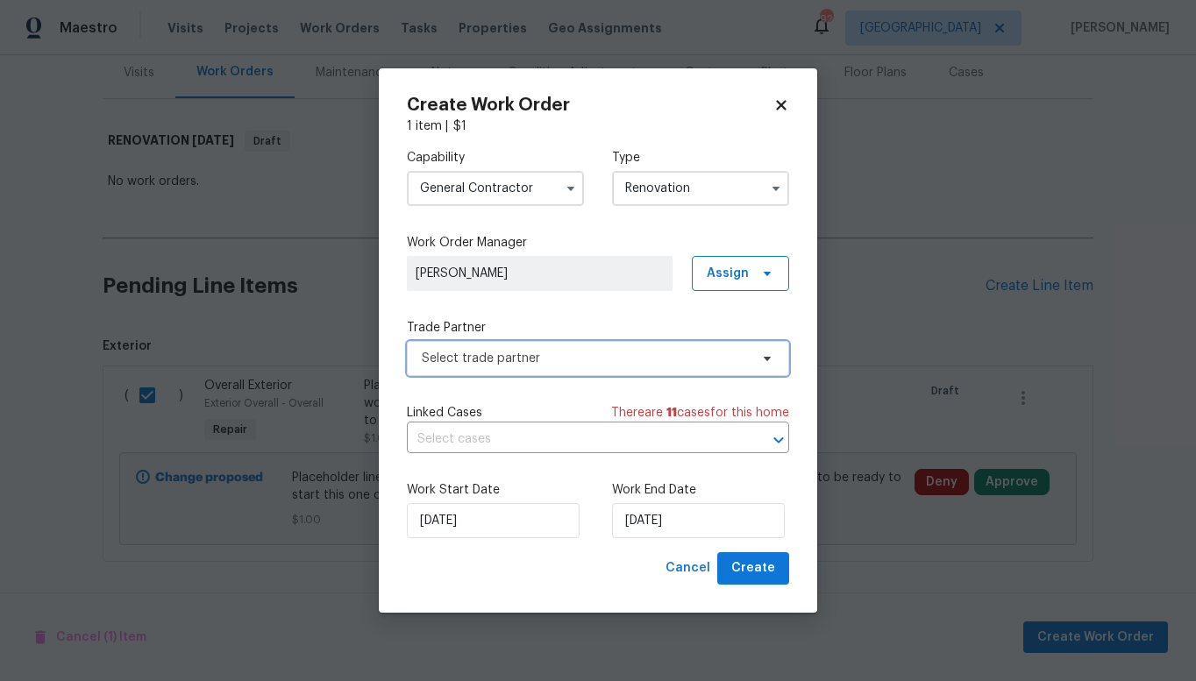
click at [539, 354] on span "Select trade partner" at bounding box center [585, 359] width 327 height 18
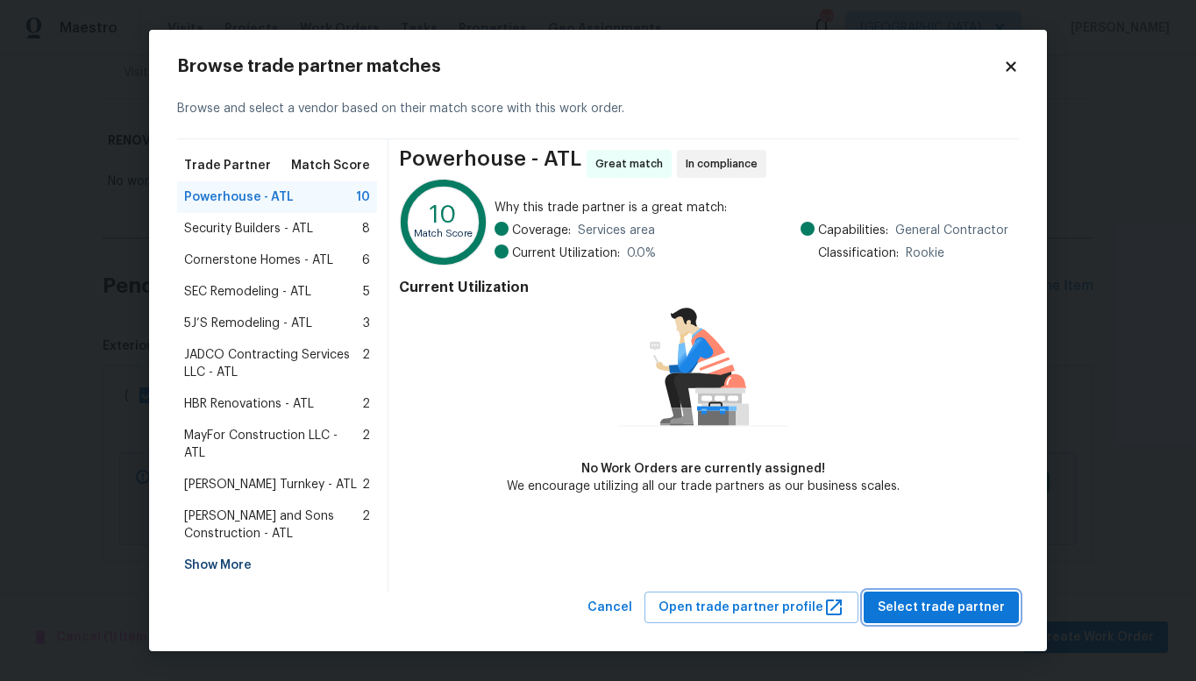
click at [934, 600] on span "Select trade partner" at bounding box center [940, 608] width 127 height 22
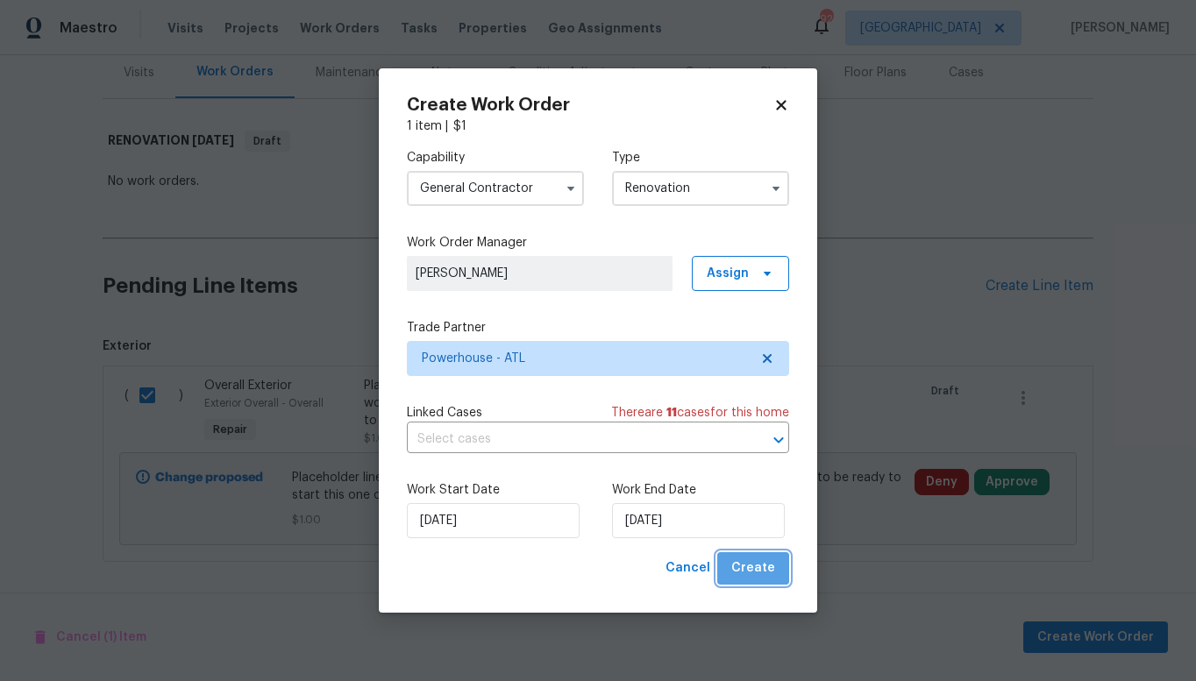
click at [760, 566] on span "Create" at bounding box center [753, 568] width 44 height 22
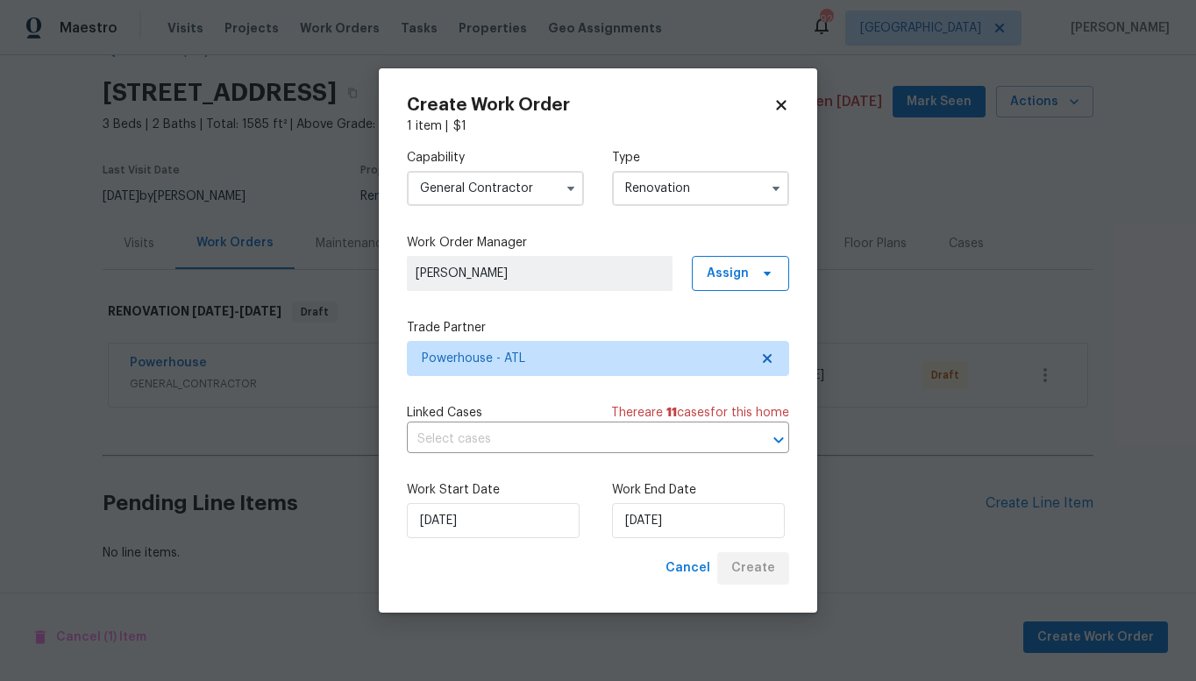
scroll to position [61, 0]
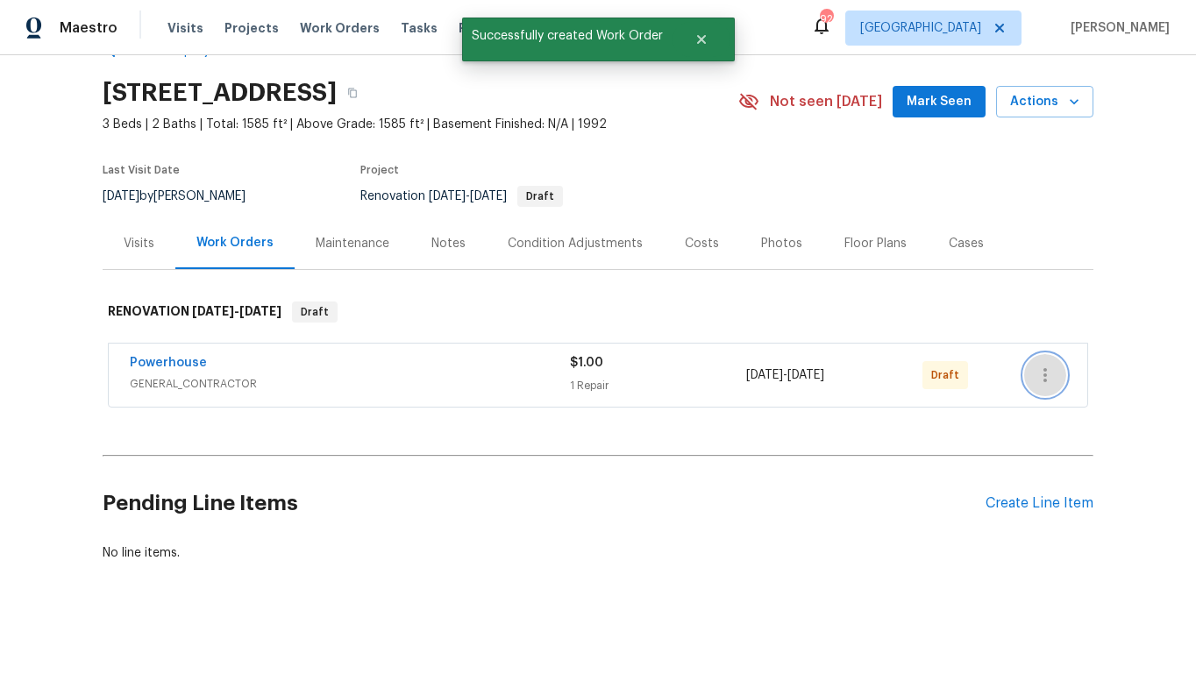
click at [1043, 368] on icon "button" at bounding box center [1045, 375] width 4 height 14
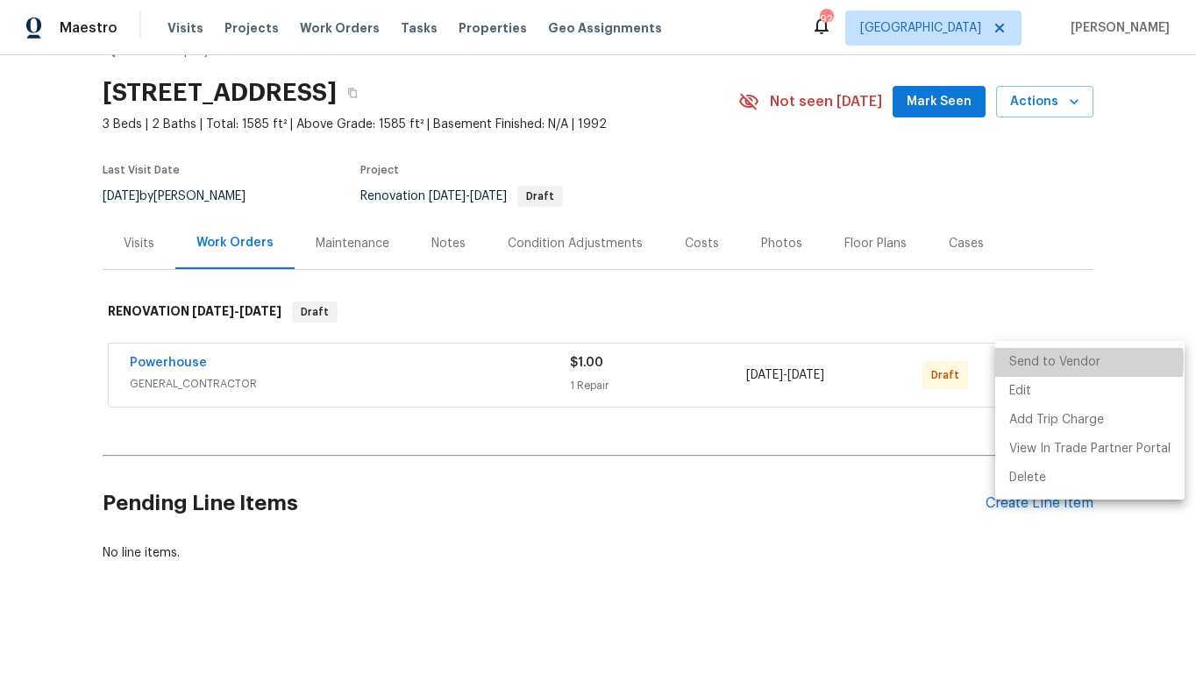
click at [1048, 361] on li "Send to Vendor" at bounding box center [1089, 362] width 189 height 29
